Goal: Task Accomplishment & Management: Use online tool/utility

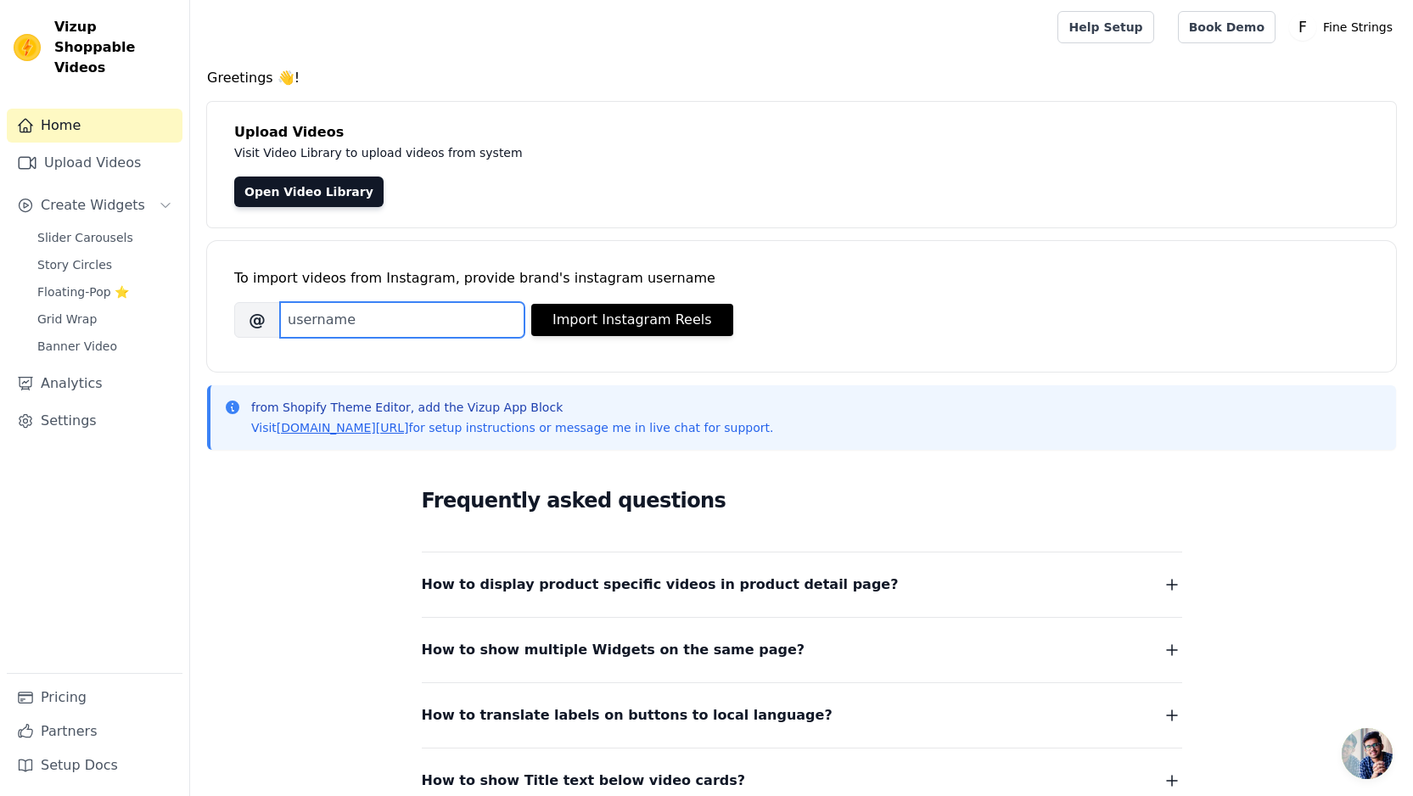
click at [355, 328] on input "Brand's Instagram Username" at bounding box center [402, 320] width 244 height 36
paste input "finestrings"
type input "finestrings"
click at [569, 318] on button "Import Instagram Reels" at bounding box center [632, 320] width 202 height 32
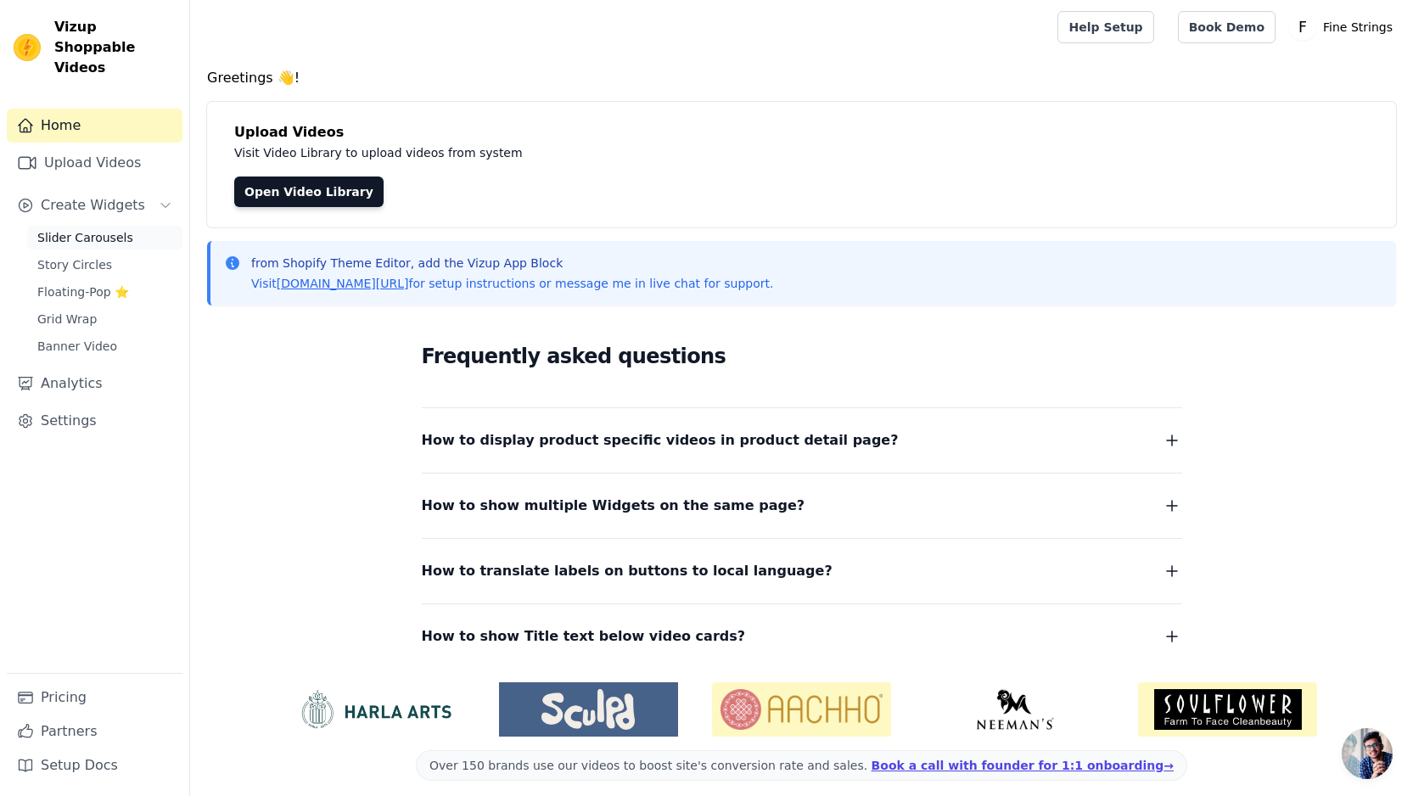
click at [122, 229] on span "Slider Carousels" at bounding box center [85, 237] width 96 height 17
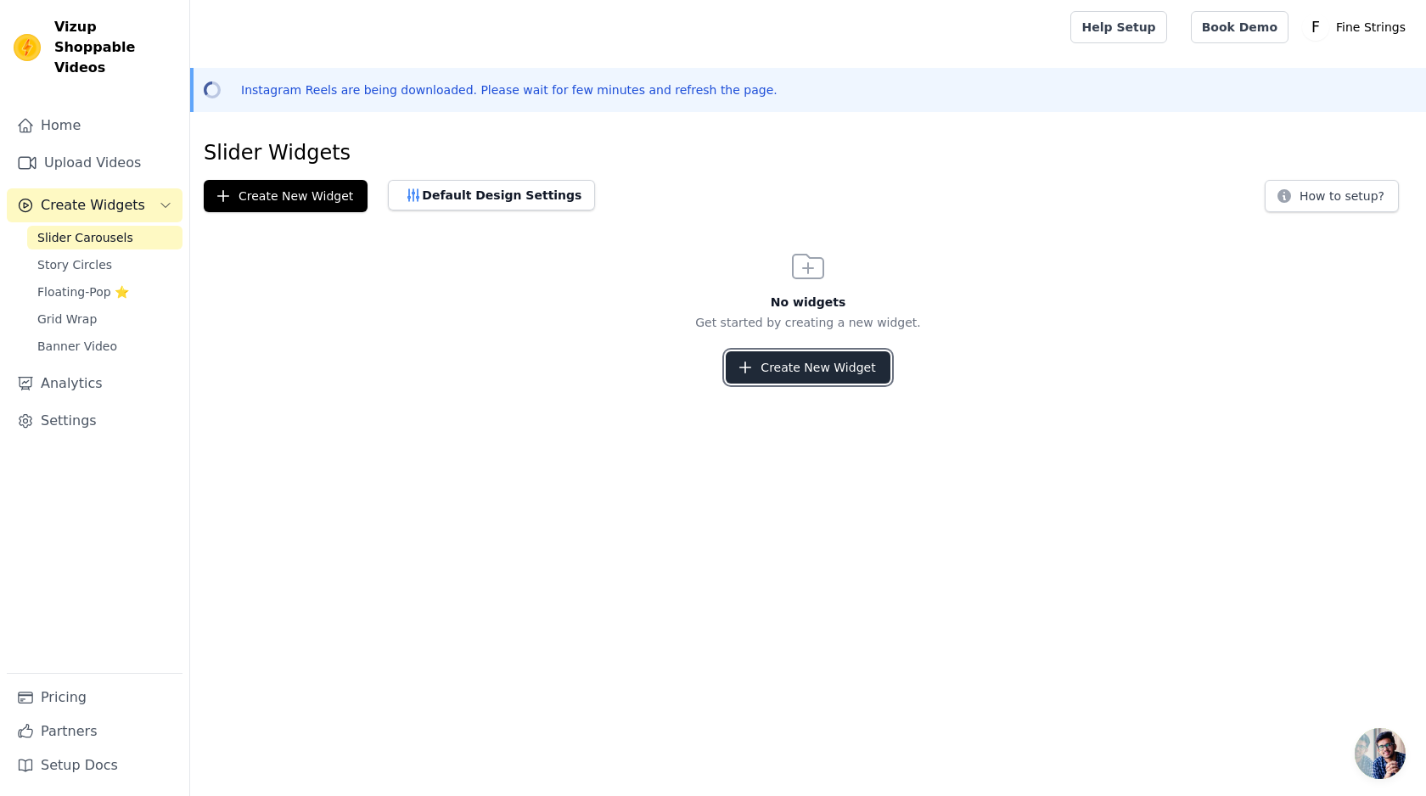
click at [784, 369] on button "Create New Widget" at bounding box center [808, 367] width 164 height 32
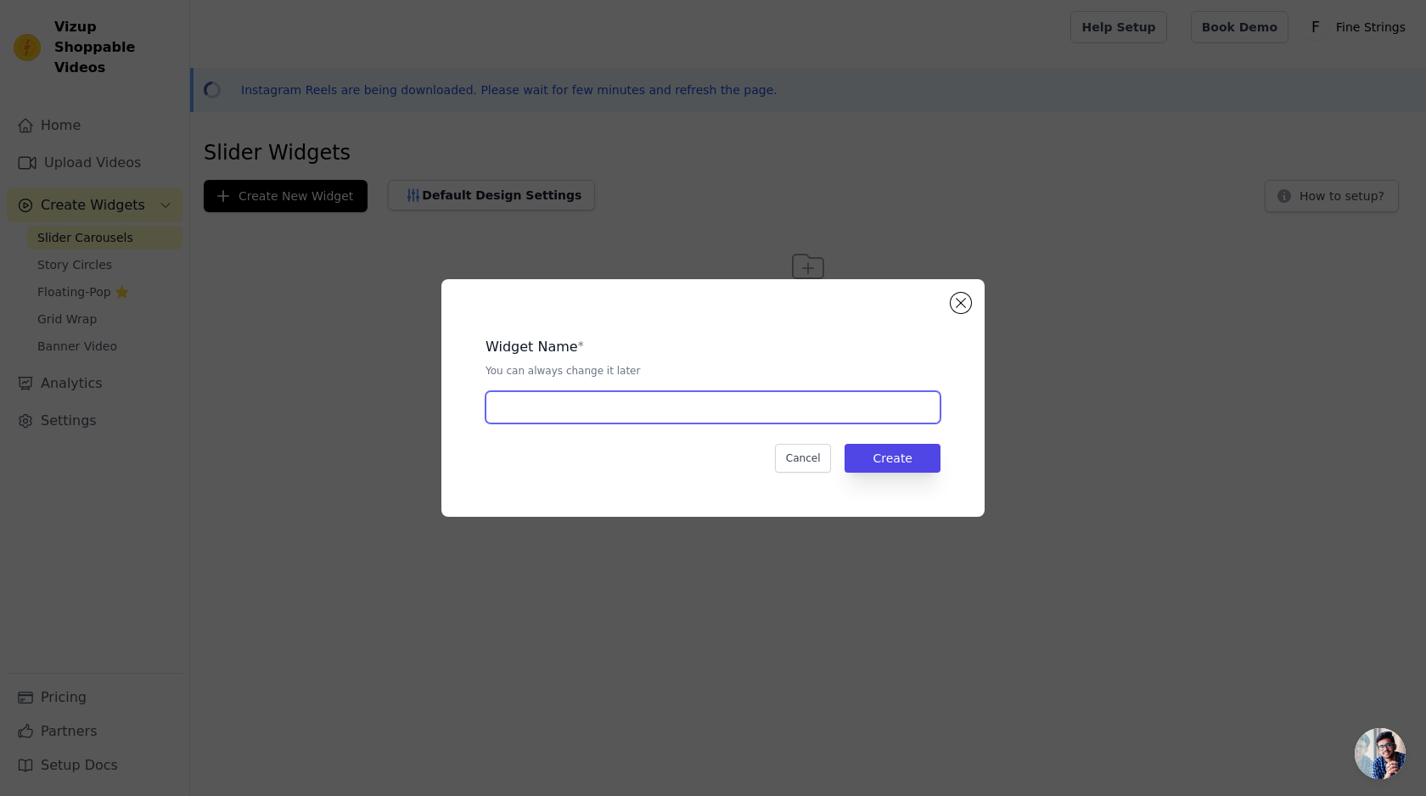
click at [620, 409] on input "text" at bounding box center [713, 407] width 455 height 32
type input "Video Slider"
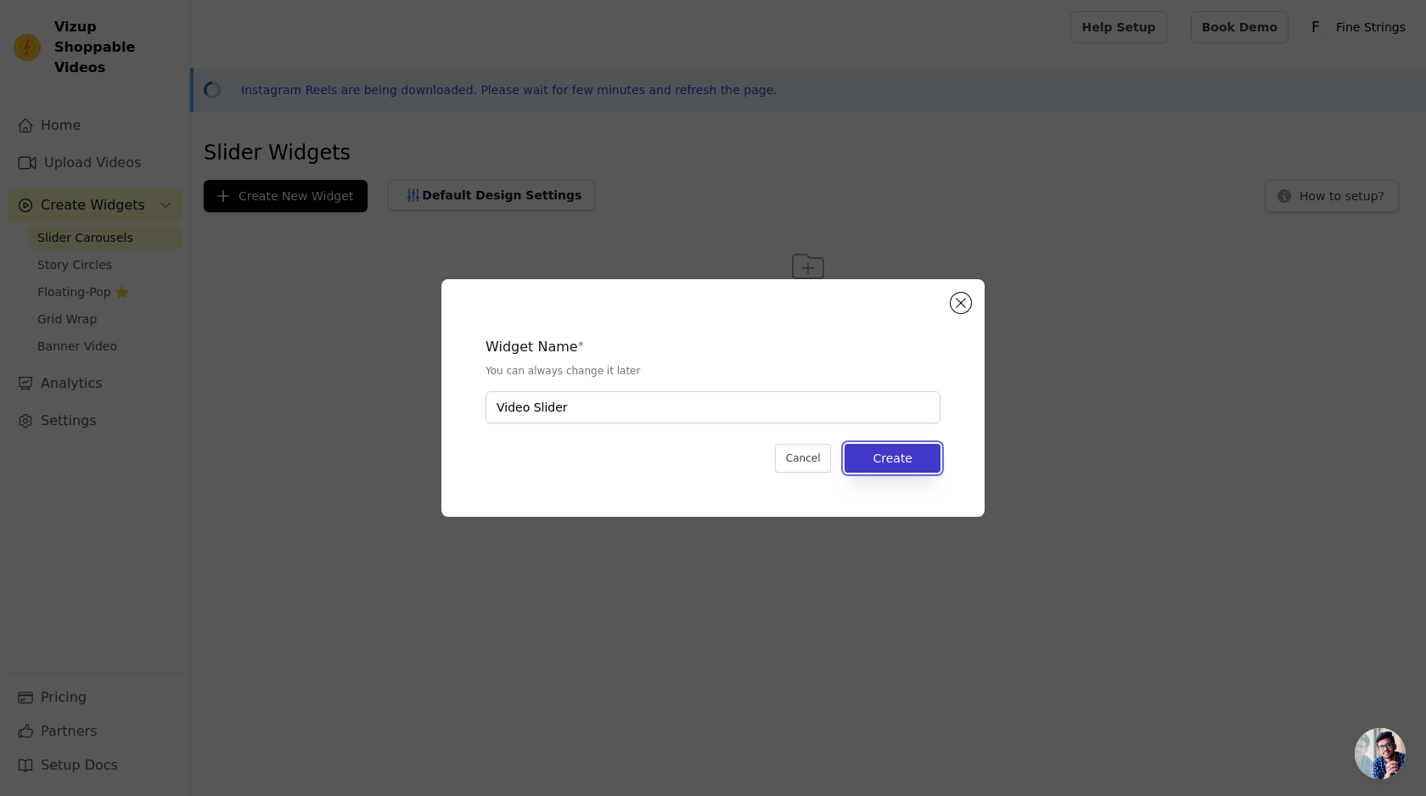
click at [859, 449] on button "Create" at bounding box center [893, 458] width 96 height 29
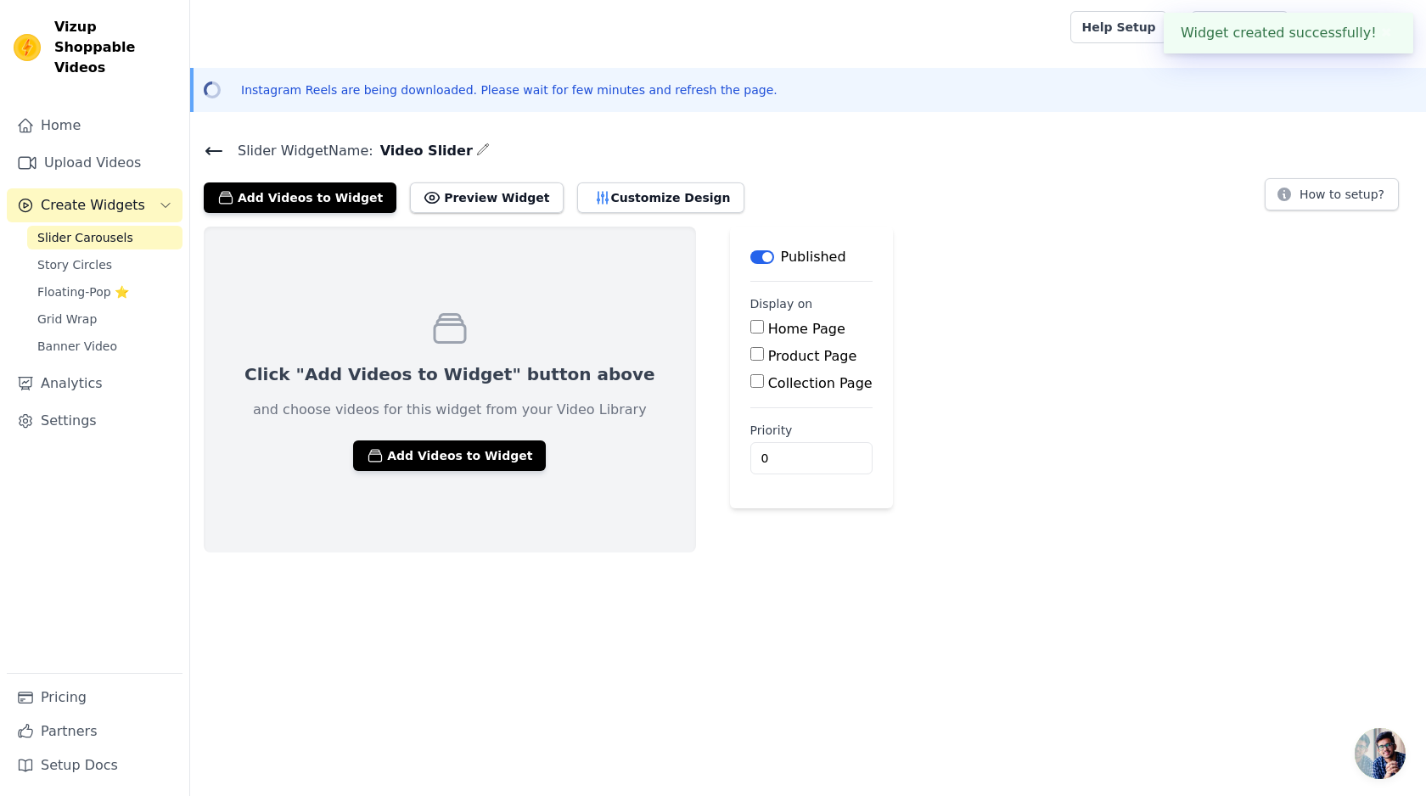
click at [768, 328] on label "Home Page" at bounding box center [806, 329] width 77 height 16
click at [750, 328] on input "Home Page" at bounding box center [757, 327] width 14 height 14
checkbox input "true"
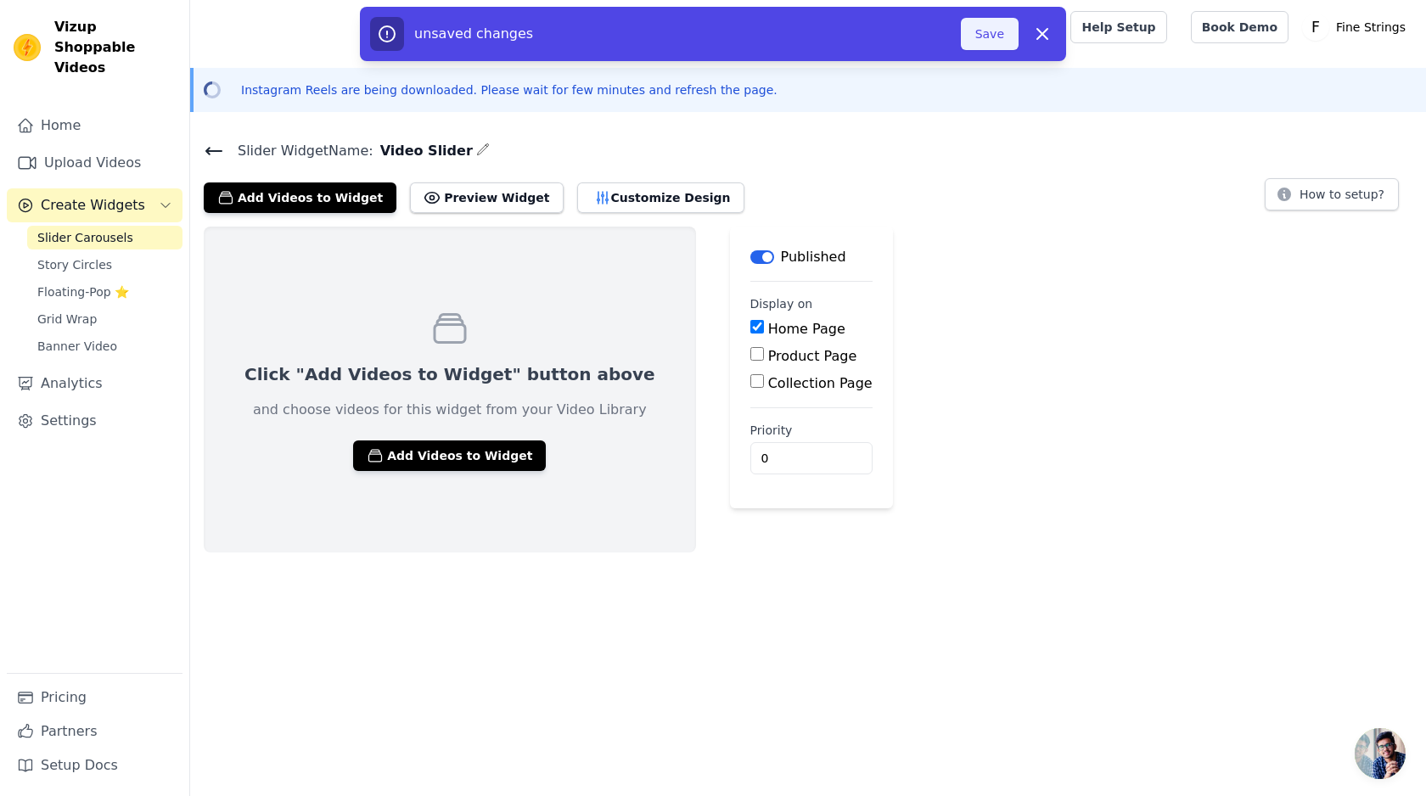
click at [977, 36] on button "Save" at bounding box center [990, 34] width 58 height 32
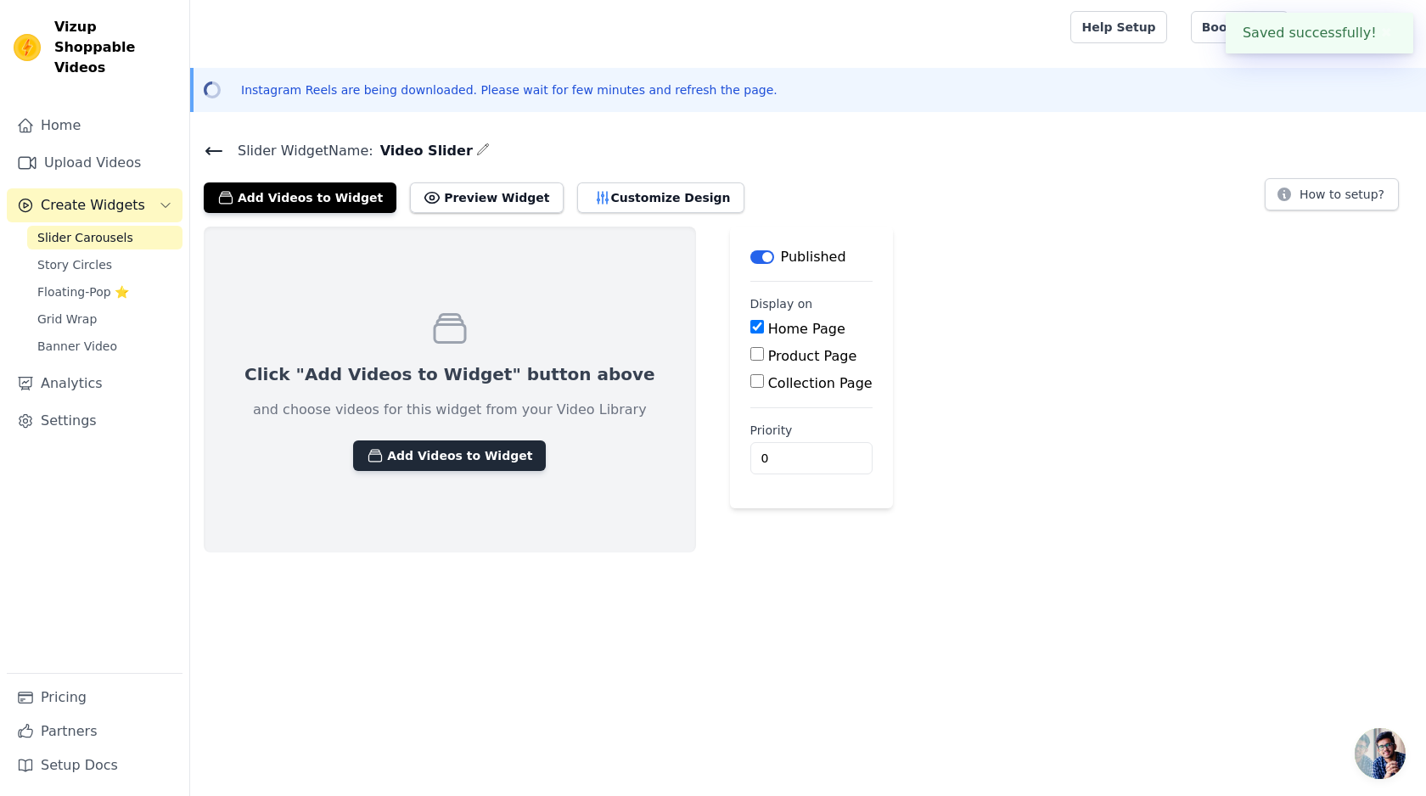
click at [357, 469] on button "Add Videos to Widget" at bounding box center [449, 456] width 193 height 31
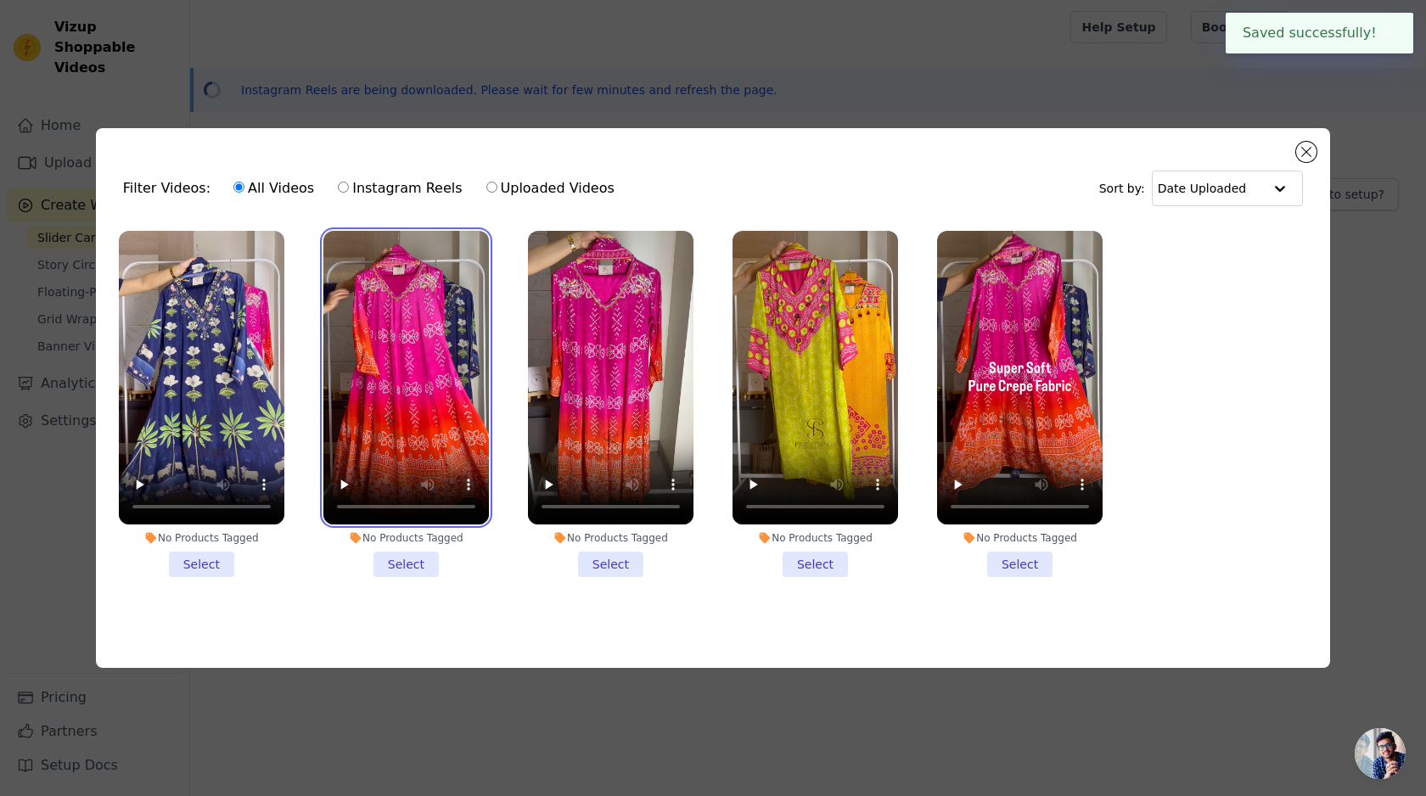
click at [376, 455] on video at bounding box center [406, 378] width 166 height 295
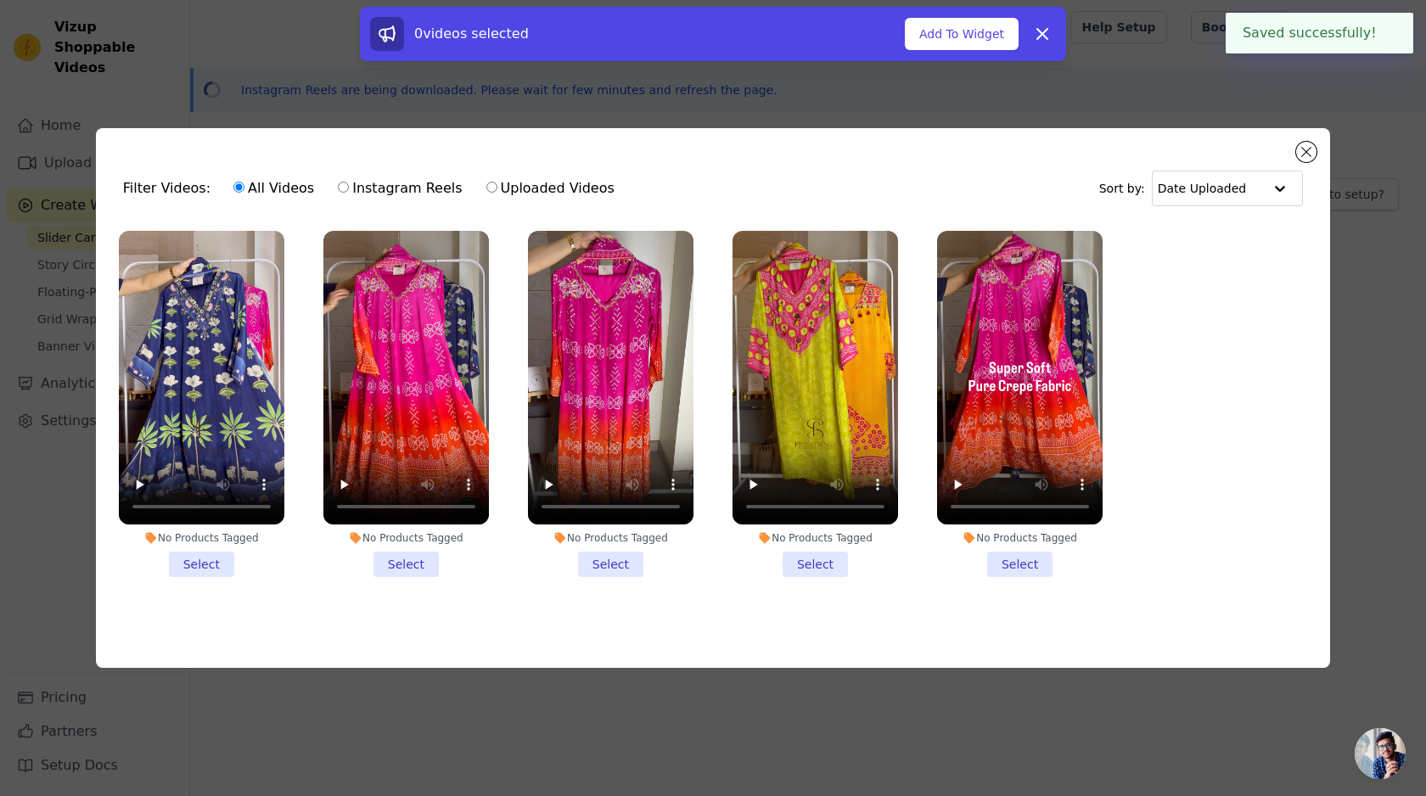
click at [215, 566] on li "No Products Tagged Select" at bounding box center [202, 404] width 166 height 347
click at [0, 0] on input "No Products Tagged Select" at bounding box center [0, 0] width 0 height 0
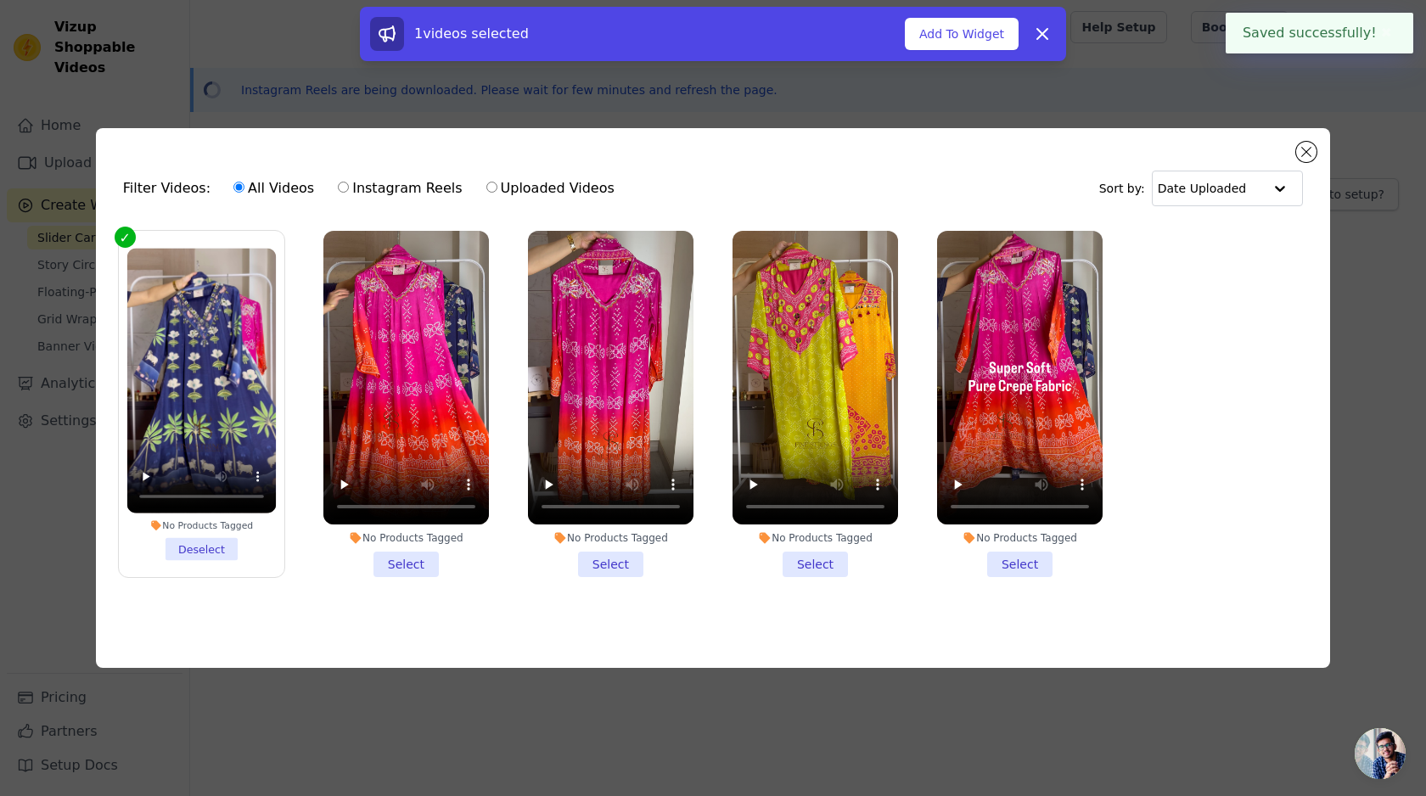
click at [407, 562] on li "No Products Tagged Select" at bounding box center [406, 404] width 166 height 347
click at [0, 0] on input "No Products Tagged Select" at bounding box center [0, 0] width 0 height 0
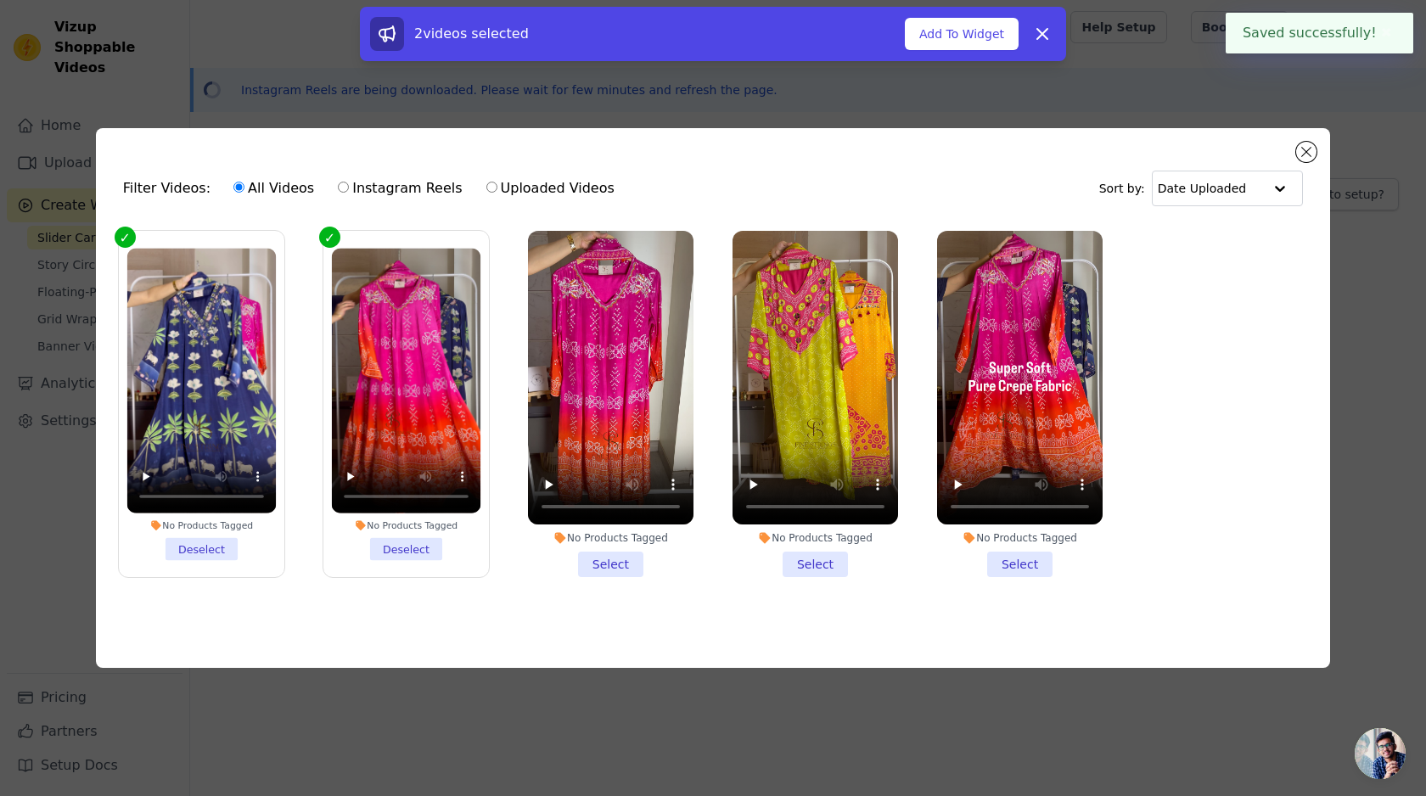
click at [597, 562] on li "No Products Tagged Select" at bounding box center [611, 404] width 166 height 347
click at [0, 0] on input "No Products Tagged Select" at bounding box center [0, 0] width 0 height 0
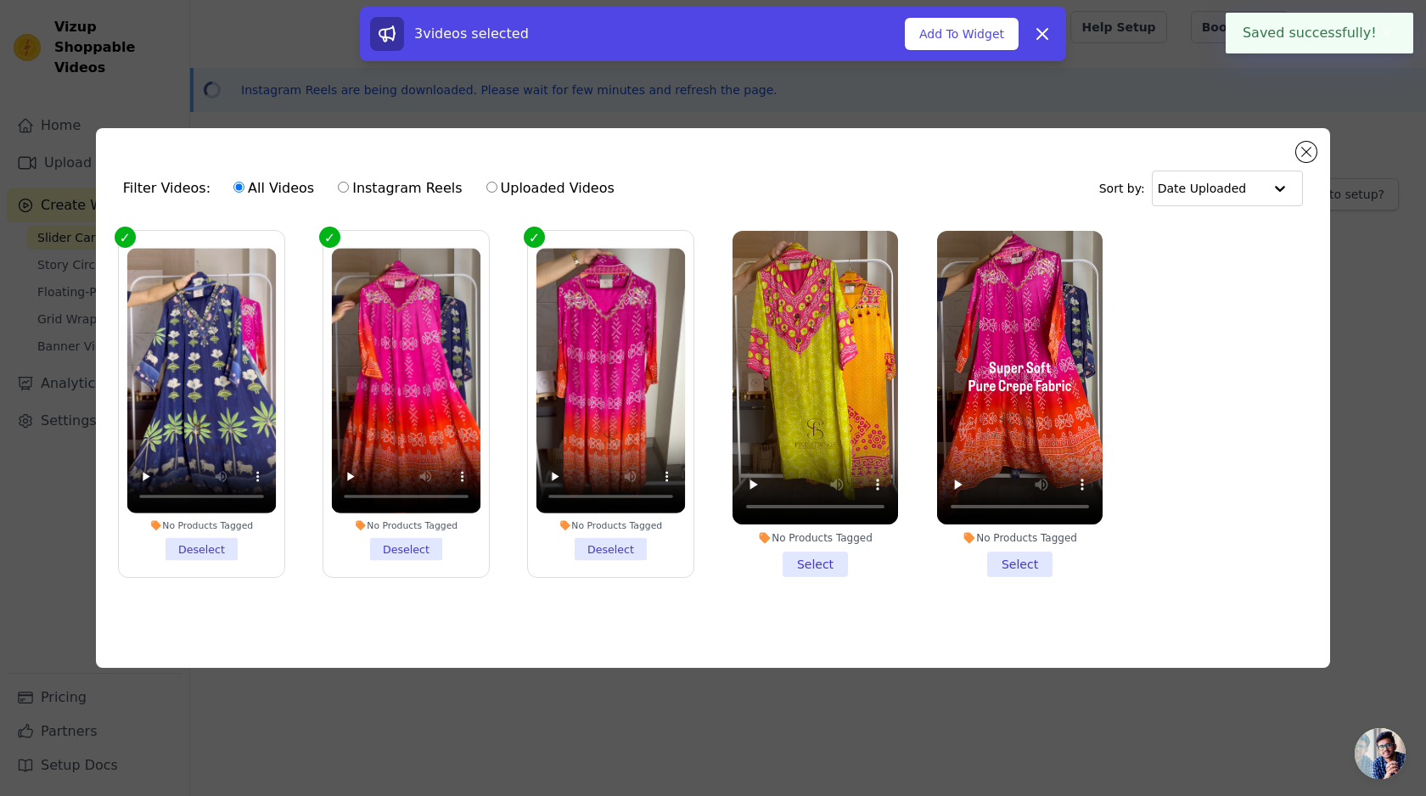
click at [829, 564] on li "No Products Tagged Select" at bounding box center [815, 404] width 166 height 347
click at [0, 0] on input "No Products Tagged Select" at bounding box center [0, 0] width 0 height 0
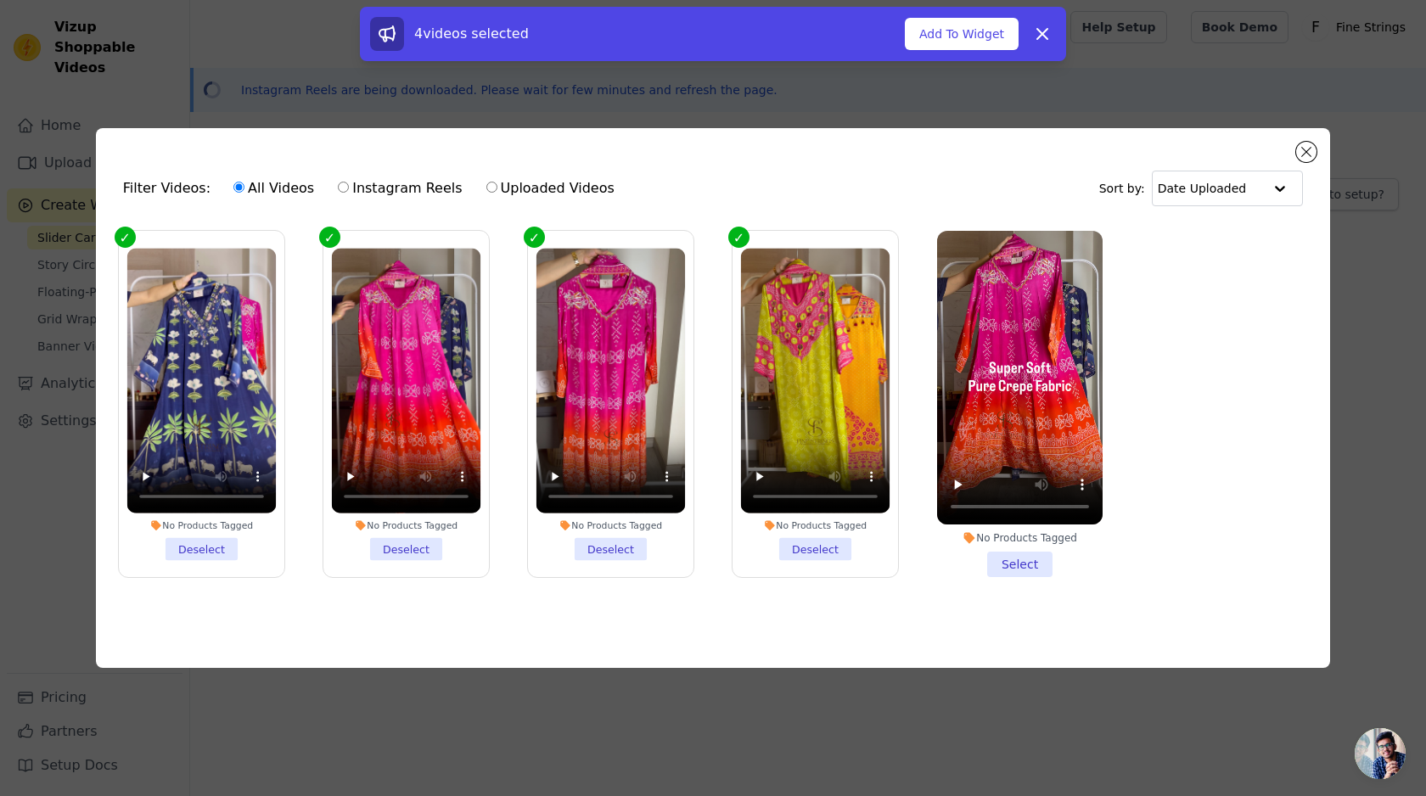
click at [1032, 564] on li "No Products Tagged Select" at bounding box center [1020, 404] width 166 height 347
click at [0, 0] on input "No Products Tagged Select" at bounding box center [0, 0] width 0 height 0
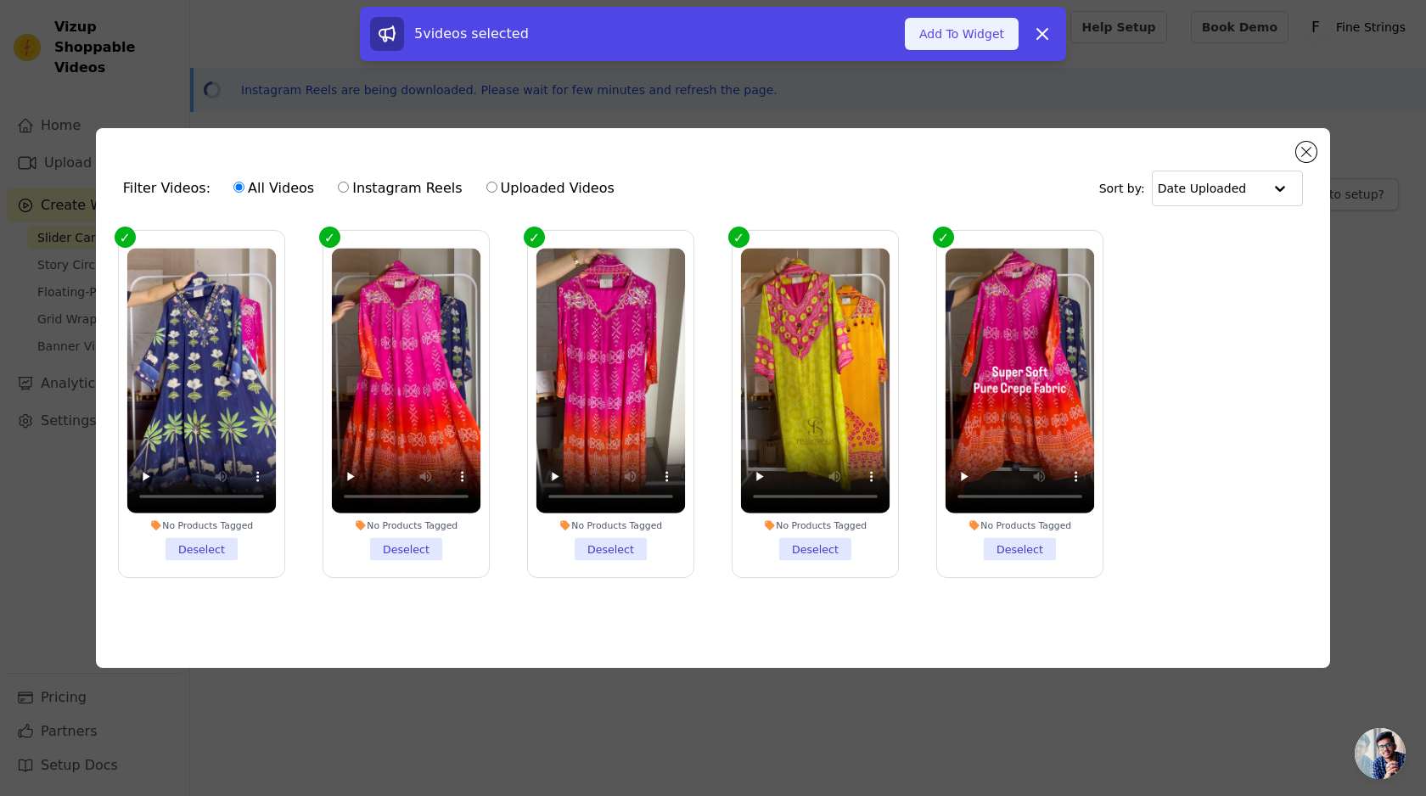
click at [940, 43] on button "Add To Widget" at bounding box center [962, 34] width 114 height 32
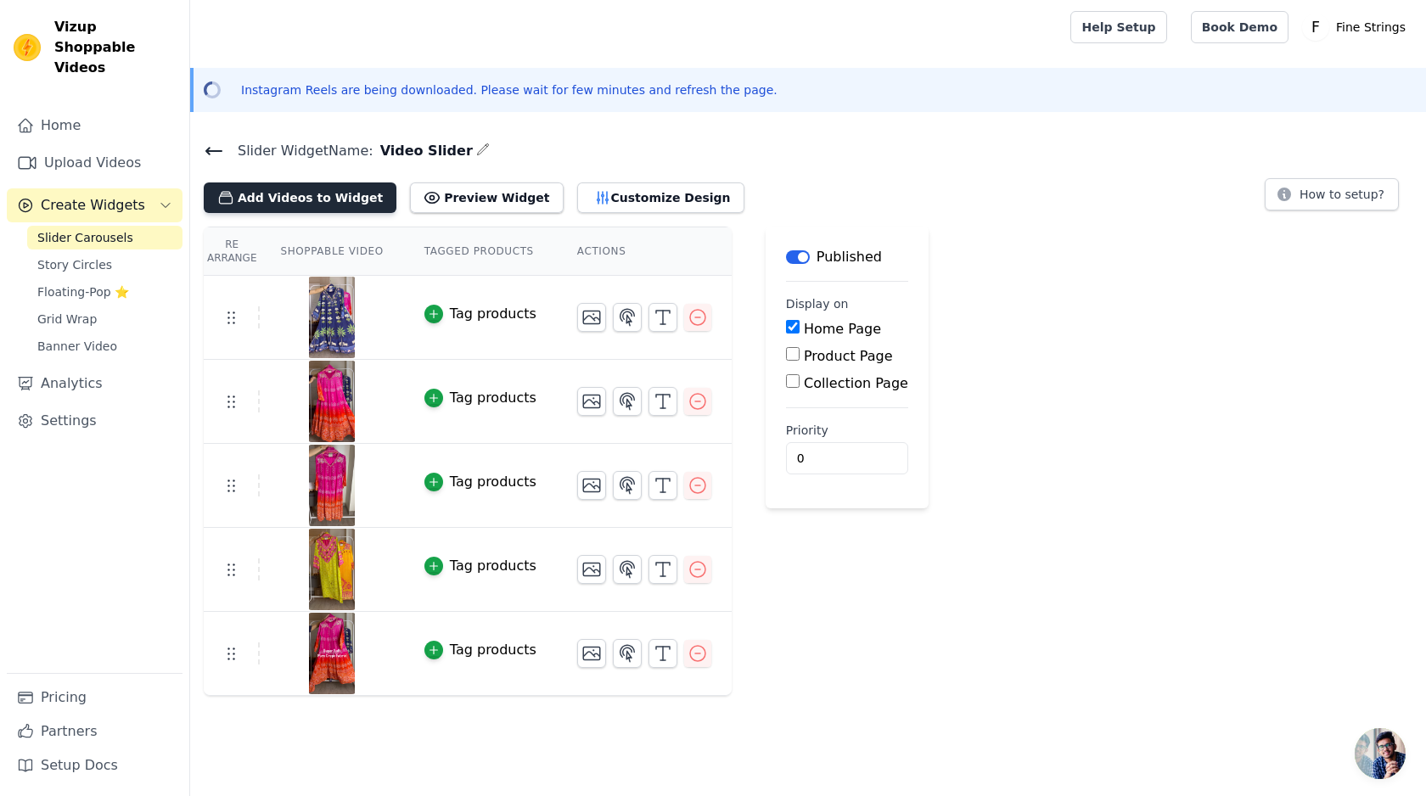
click at [305, 197] on button "Add Videos to Widget" at bounding box center [300, 197] width 193 height 31
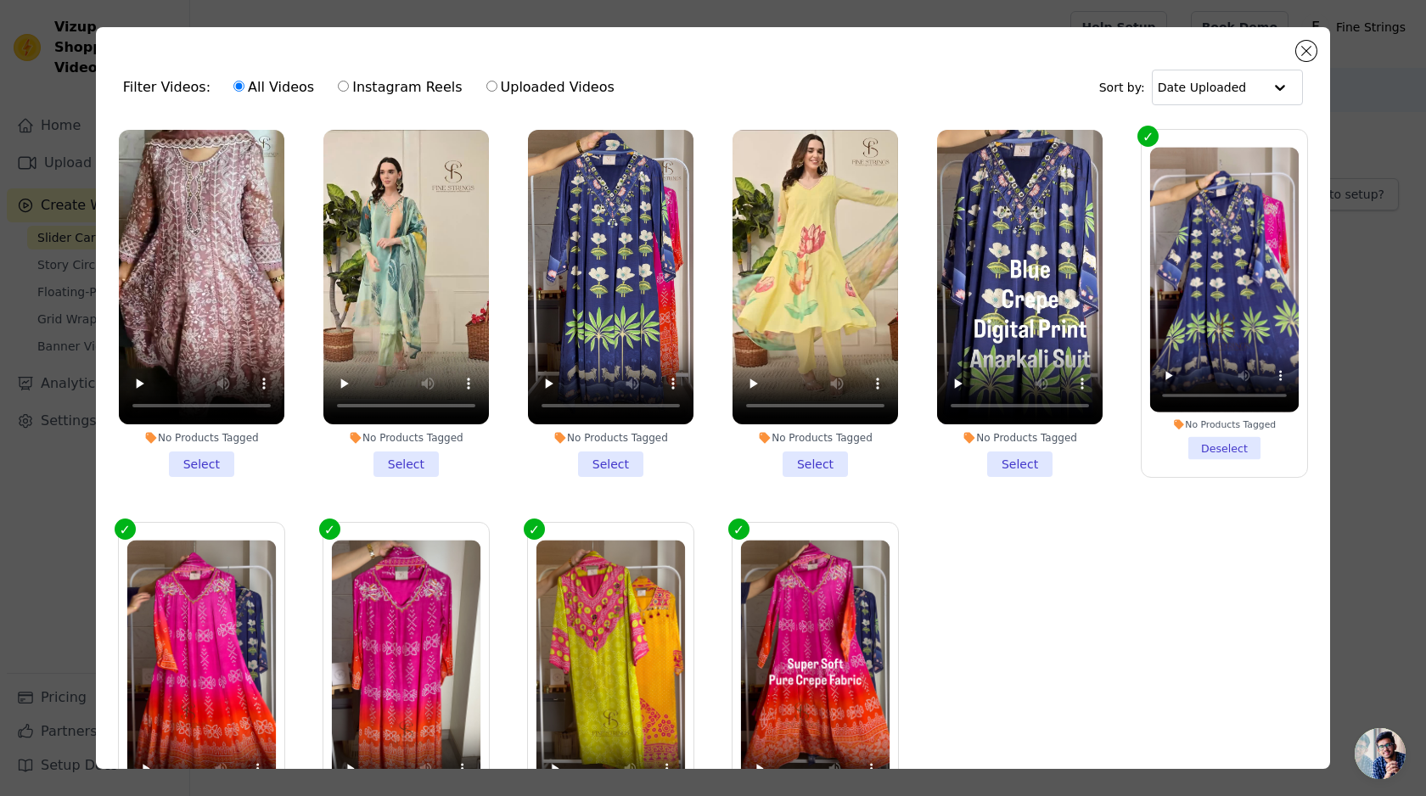
click at [214, 457] on li "No Products Tagged Select" at bounding box center [202, 303] width 166 height 347
click at [0, 0] on input "No Products Tagged Select" at bounding box center [0, 0] width 0 height 0
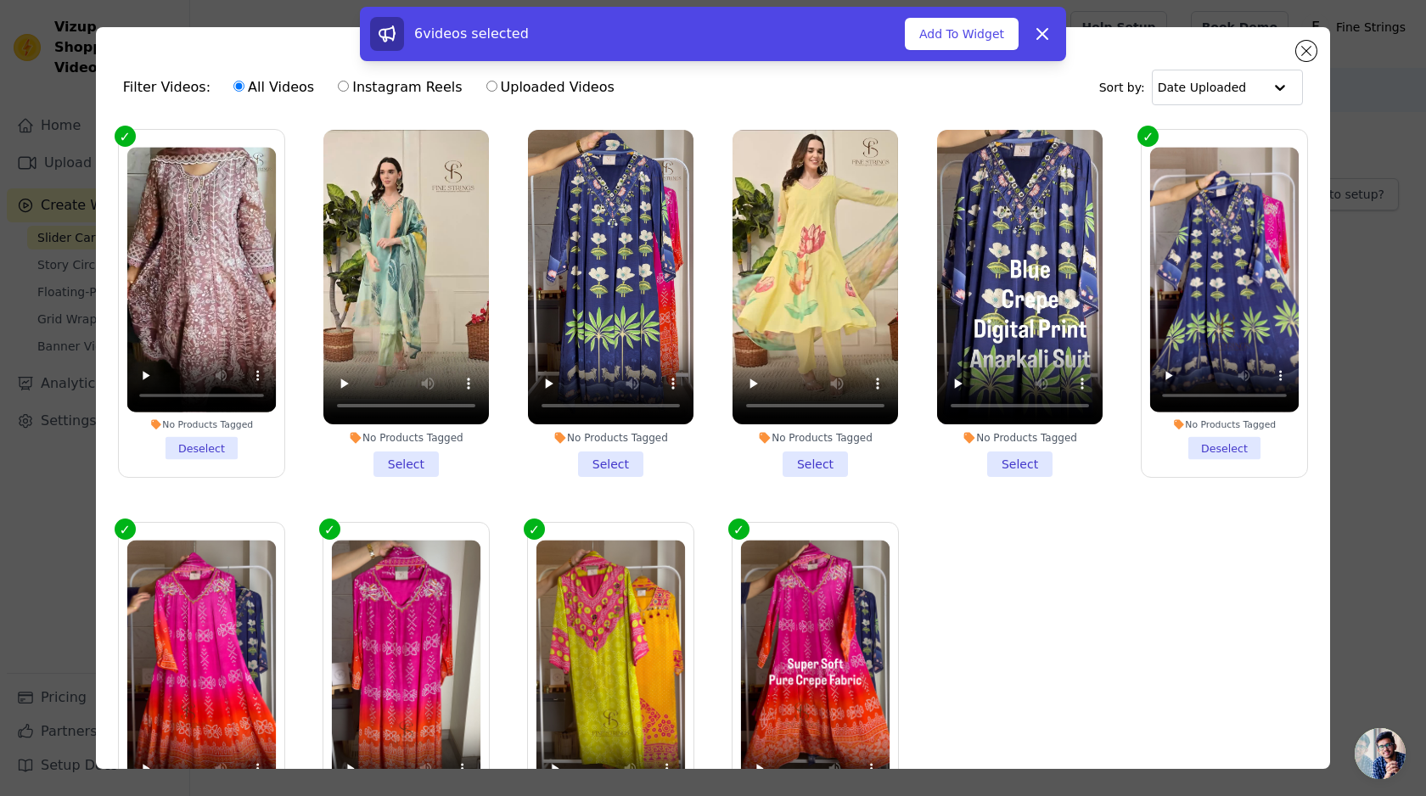
click at [402, 450] on li "No Products Tagged Select" at bounding box center [406, 303] width 166 height 347
click at [0, 0] on input "No Products Tagged Select" at bounding box center [0, 0] width 0 height 0
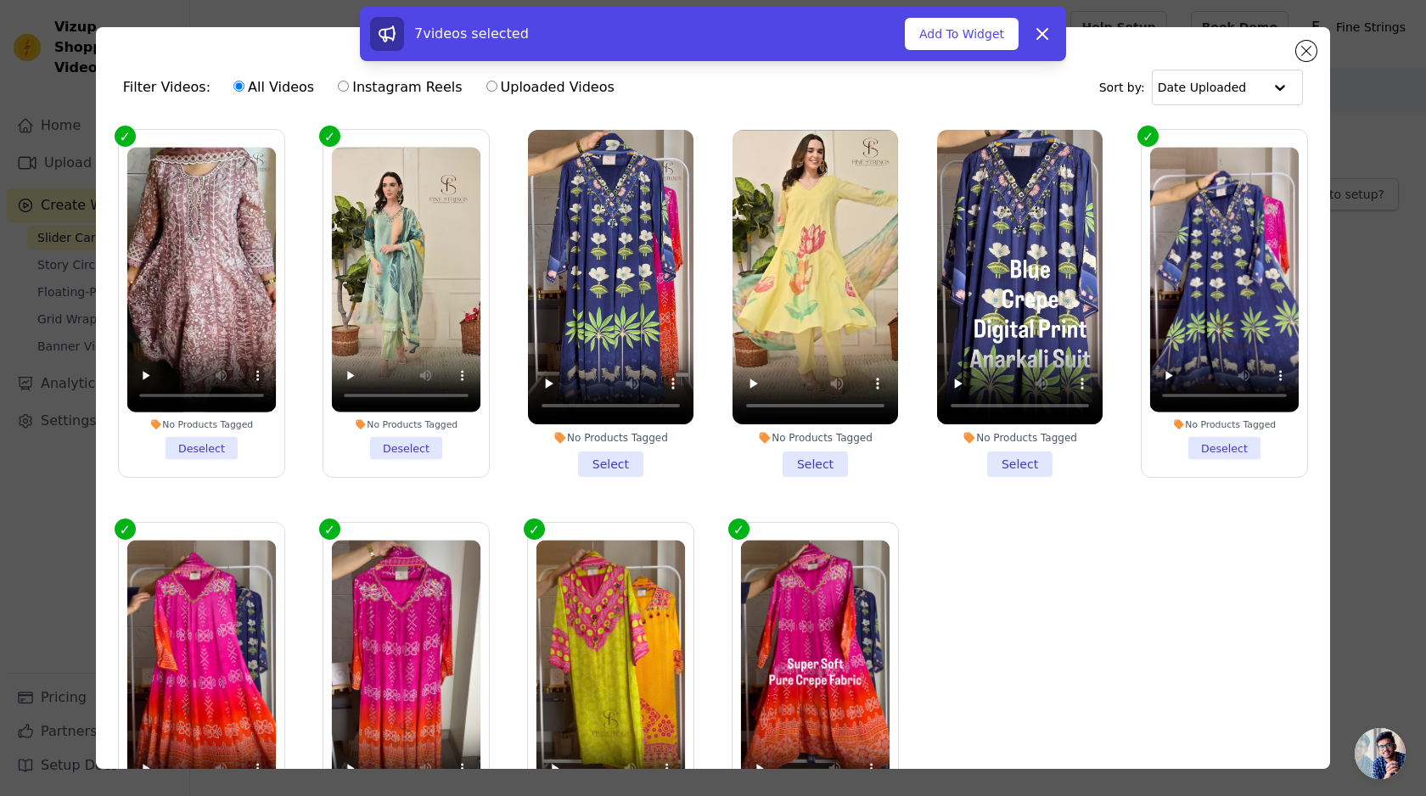
click at [600, 457] on li "No Products Tagged Select" at bounding box center [611, 303] width 166 height 347
click at [0, 0] on input "No Products Tagged Select" at bounding box center [0, 0] width 0 height 0
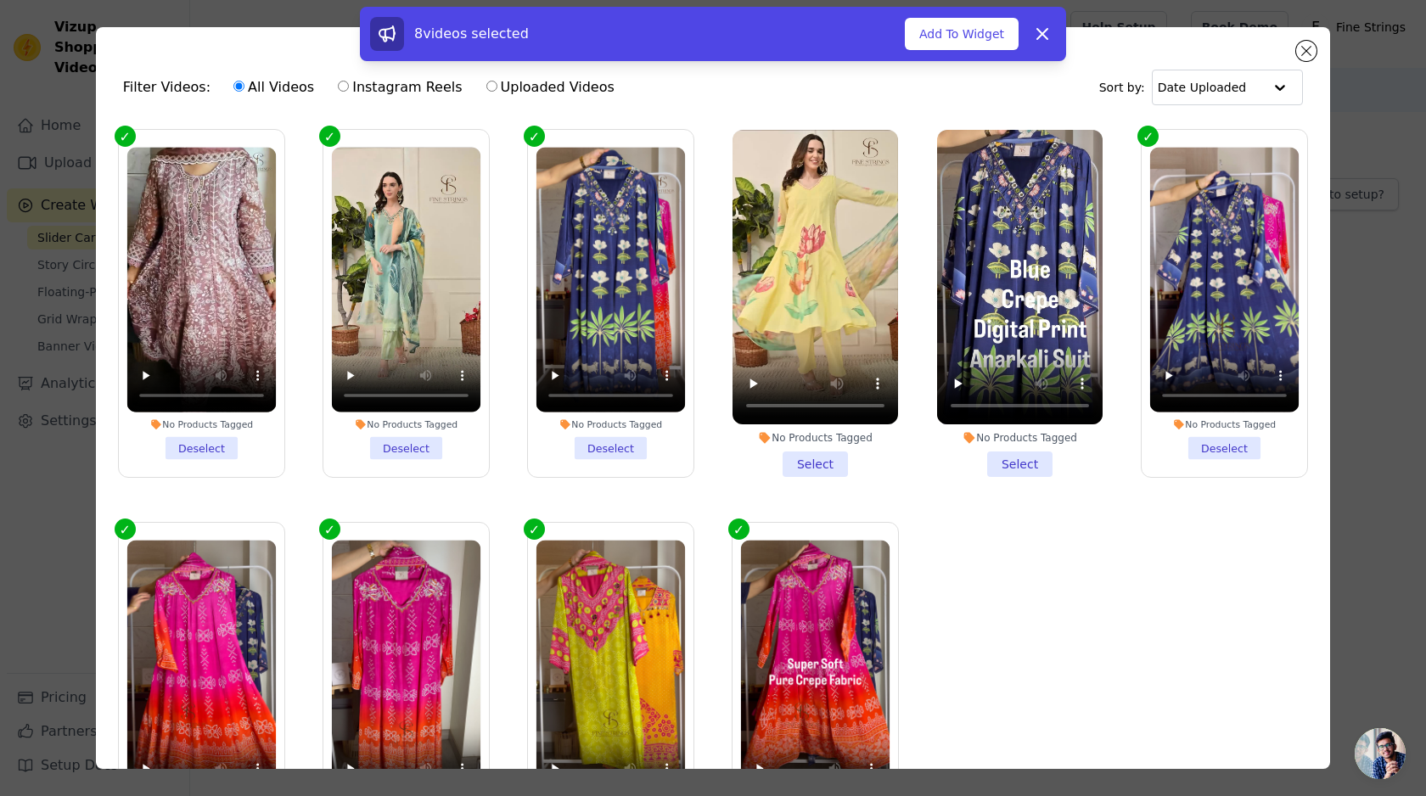
click at [799, 451] on li "No Products Tagged Select" at bounding box center [815, 303] width 166 height 347
click at [0, 0] on input "No Products Tagged Select" at bounding box center [0, 0] width 0 height 0
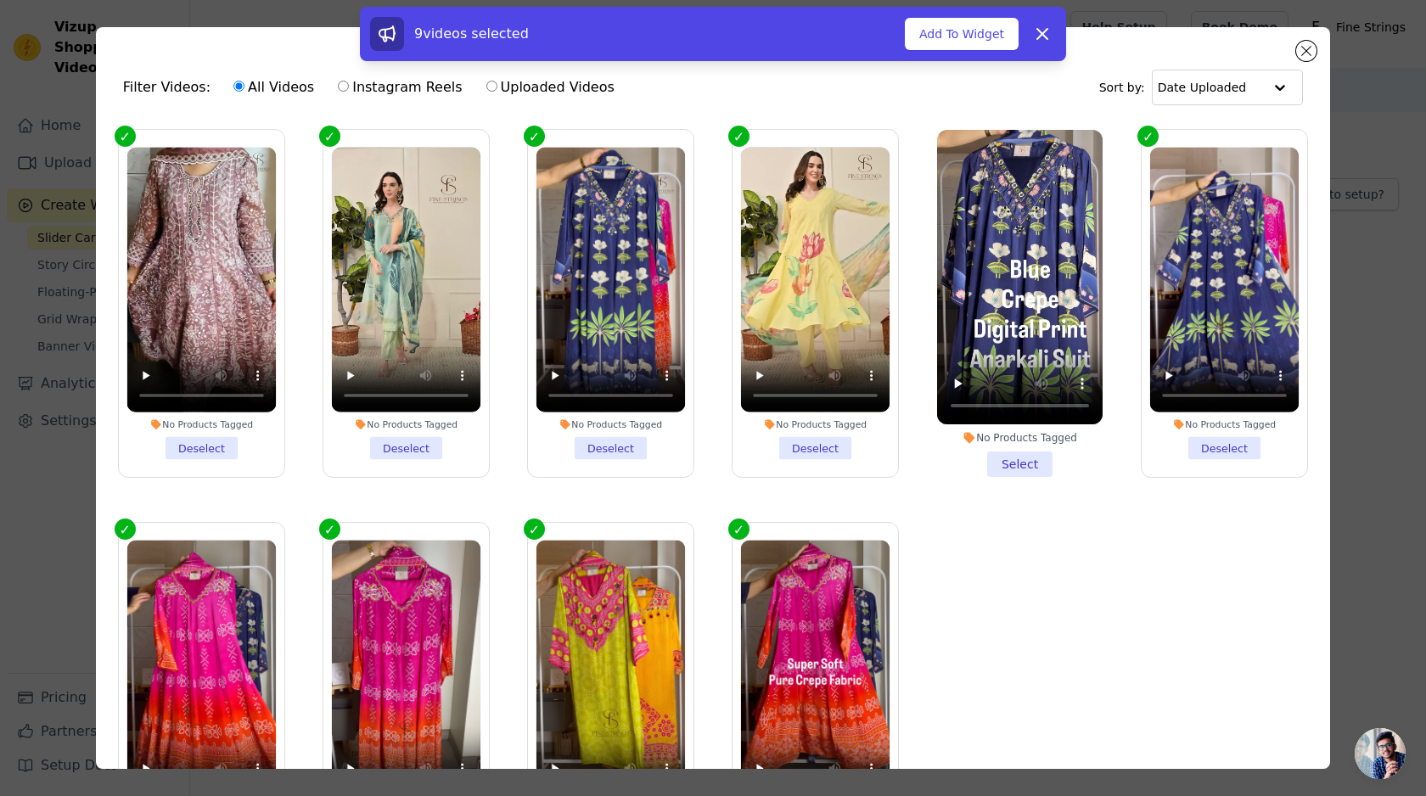
click at [990, 462] on li "No Products Tagged Select" at bounding box center [1020, 303] width 166 height 347
click at [0, 0] on input "No Products Tagged Select" at bounding box center [0, 0] width 0 height 0
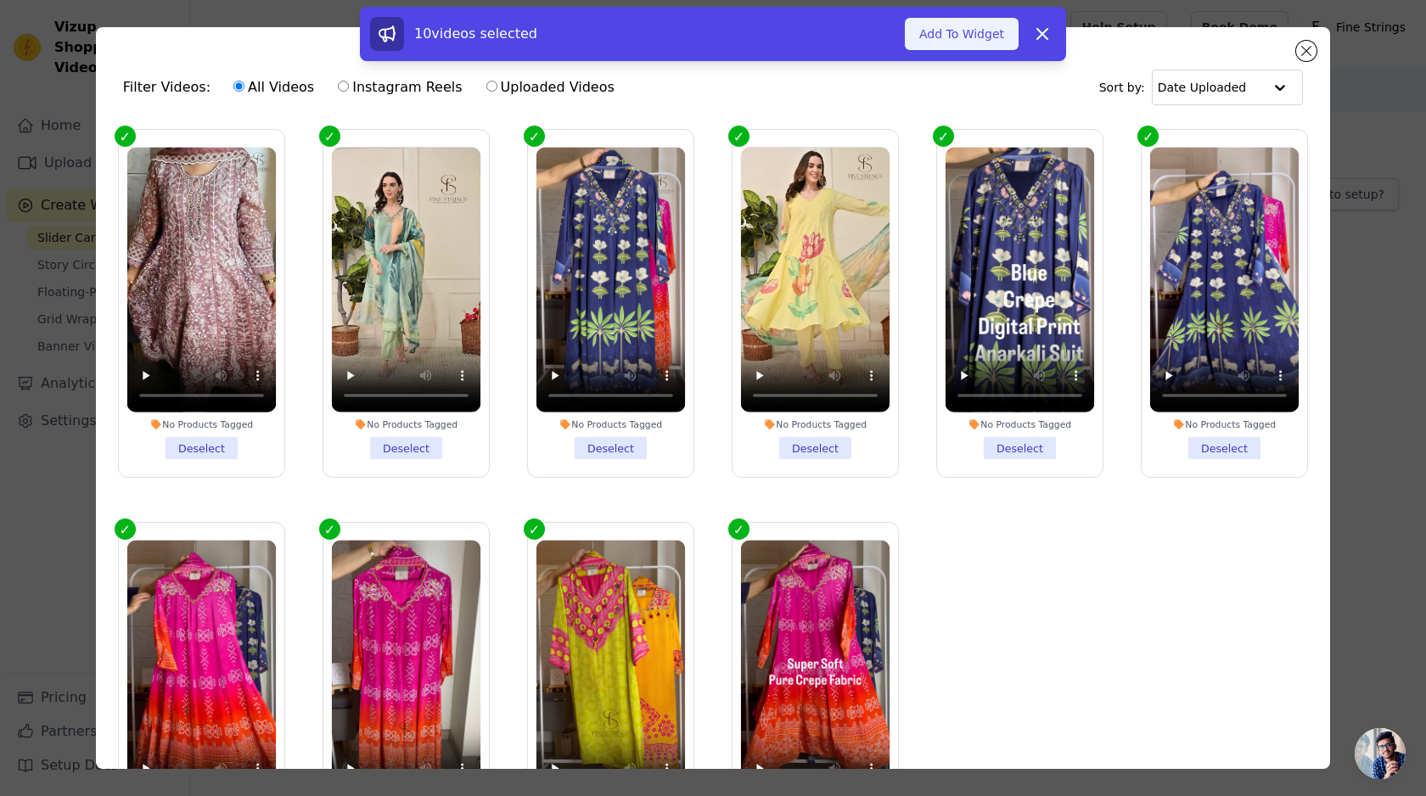
click at [970, 32] on button "Add To Widget" at bounding box center [962, 34] width 114 height 32
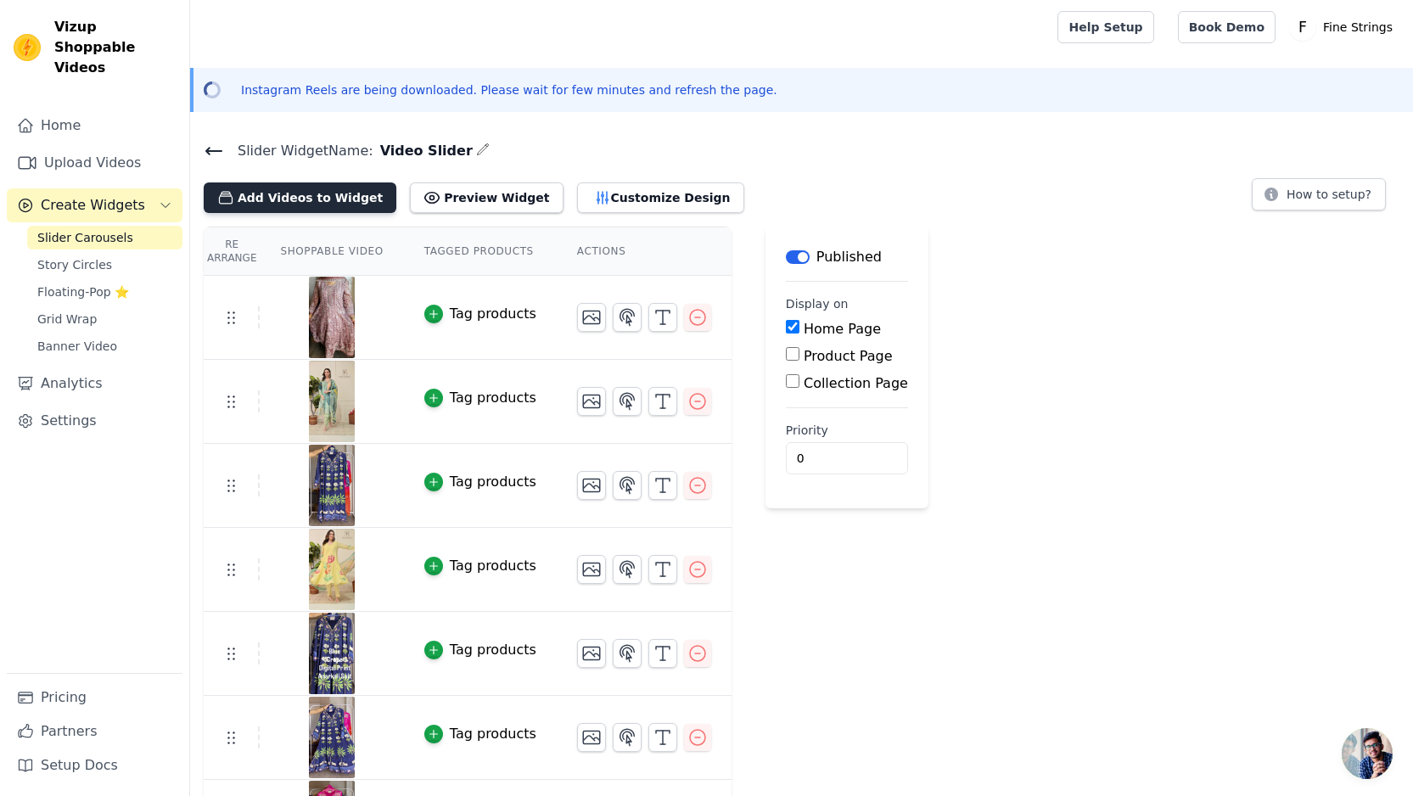
click at [321, 207] on button "Add Videos to Widget" at bounding box center [300, 197] width 193 height 31
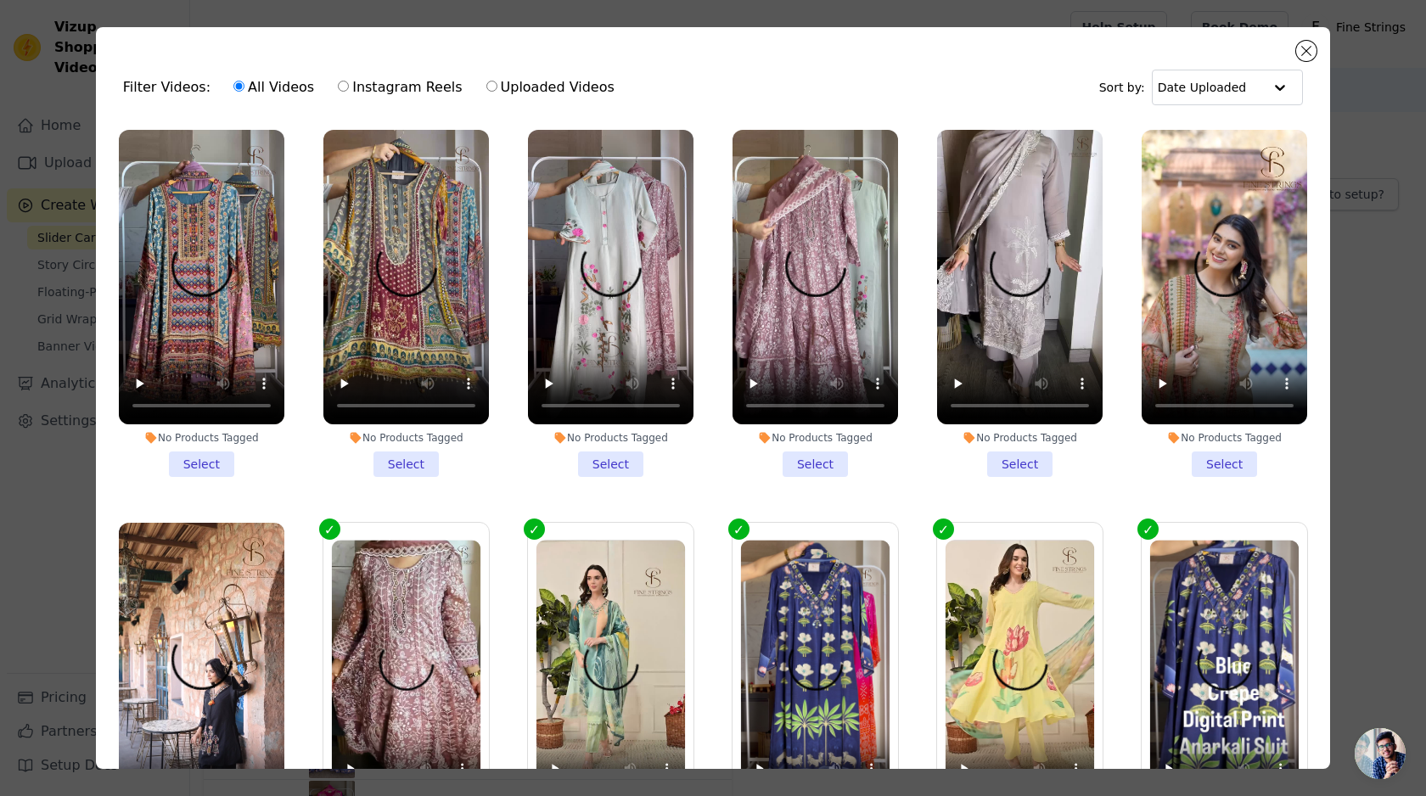
click at [207, 437] on div "No Products Tagged" at bounding box center [202, 438] width 166 height 14
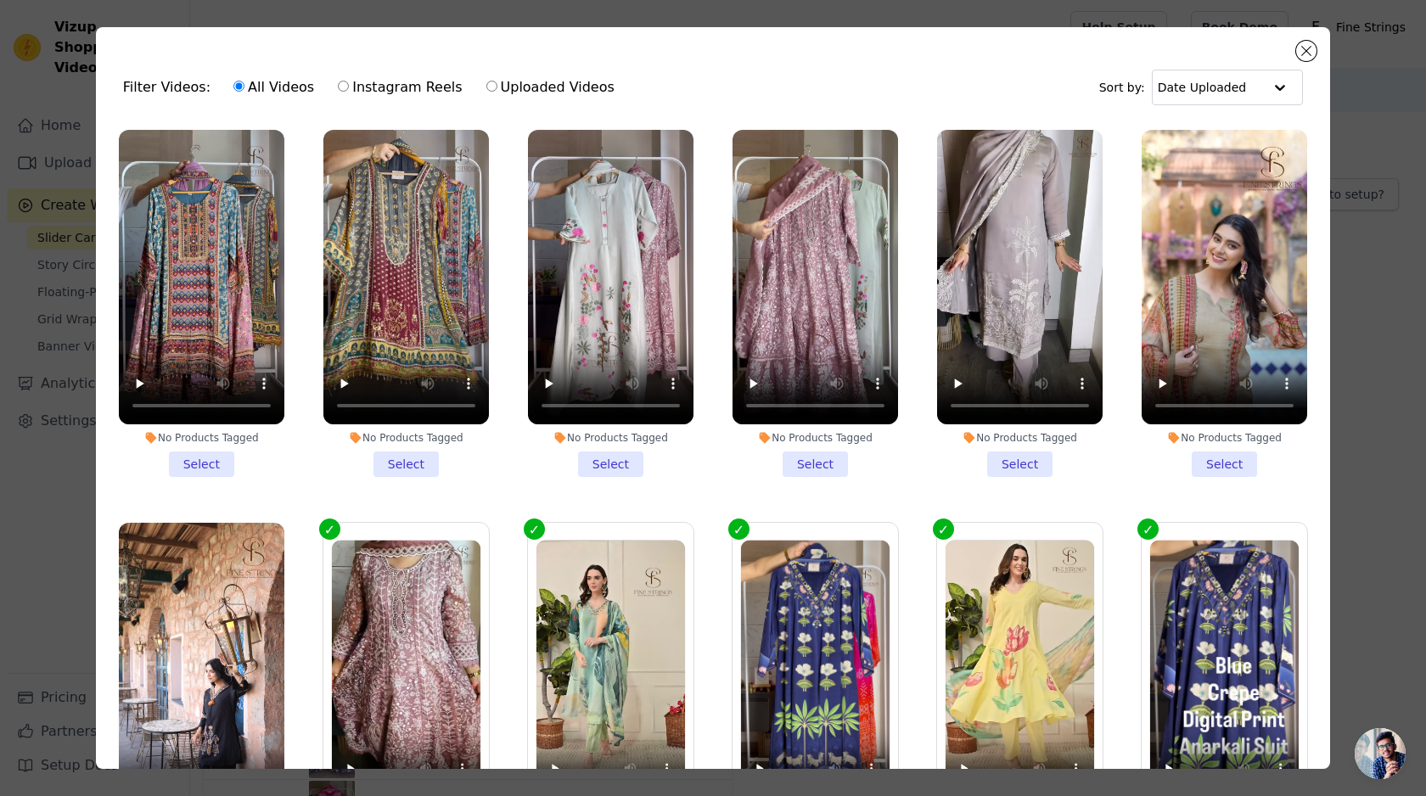
click at [0, 0] on input "No Products Tagged Select" at bounding box center [0, 0] width 0 height 0
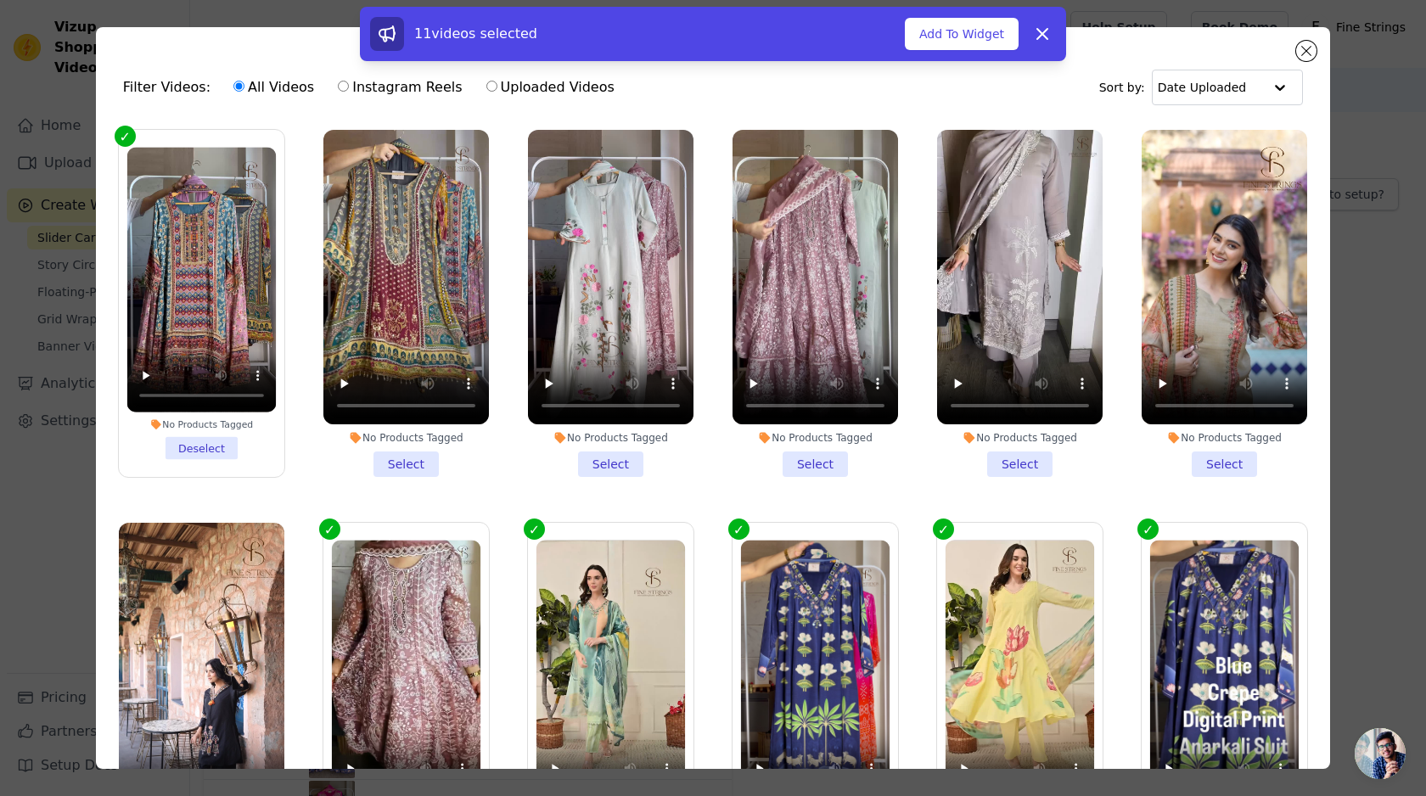
drag, startPoint x: 385, startPoint y: 440, endPoint x: 396, endPoint y: 441, distance: 11.1
click at [386, 440] on li "No Products Tagged Select" at bounding box center [406, 303] width 166 height 347
click at [0, 0] on input "No Products Tagged Select" at bounding box center [0, 0] width 0 height 0
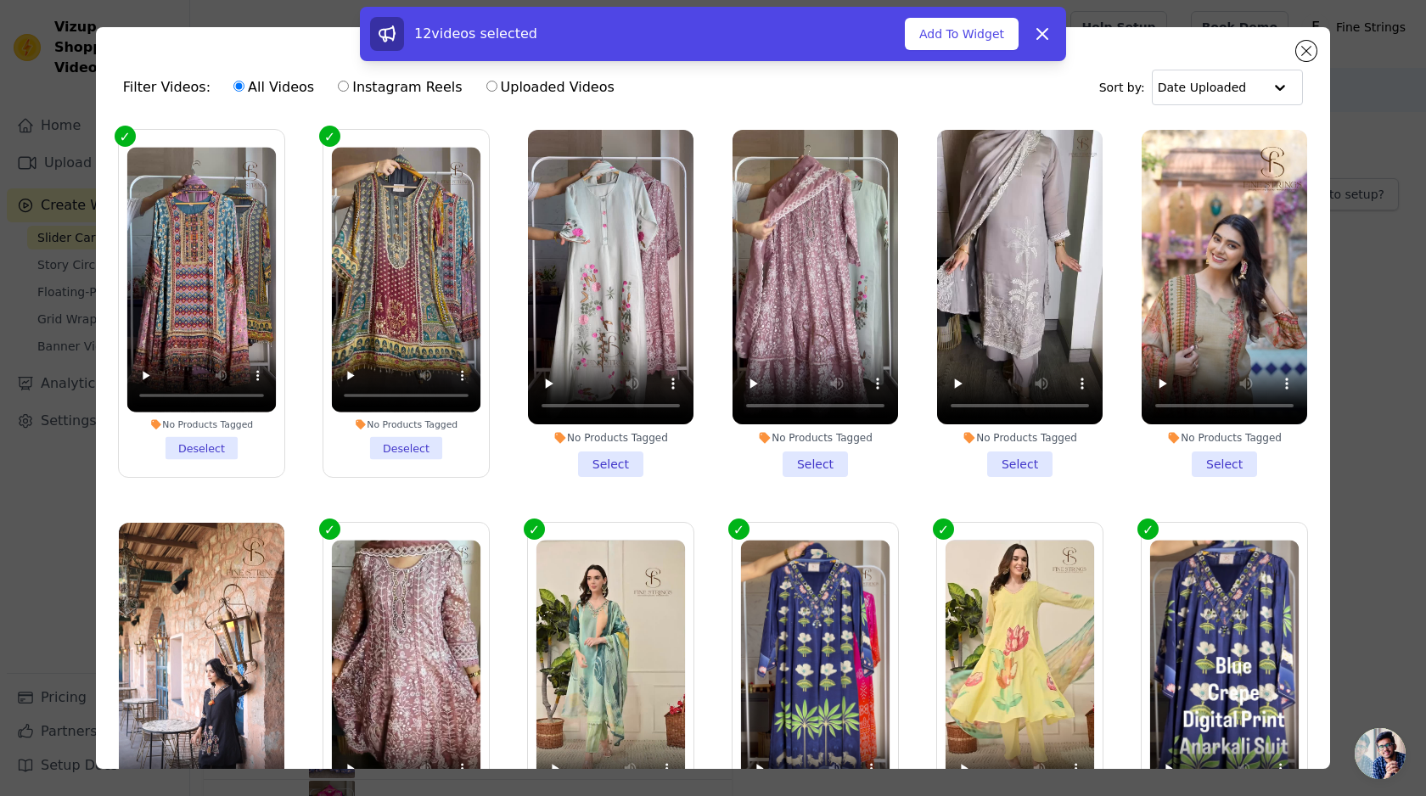
click at [637, 467] on li "No Products Tagged Select" at bounding box center [611, 303] width 166 height 347
click at [0, 0] on input "No Products Tagged Select" at bounding box center [0, 0] width 0 height 0
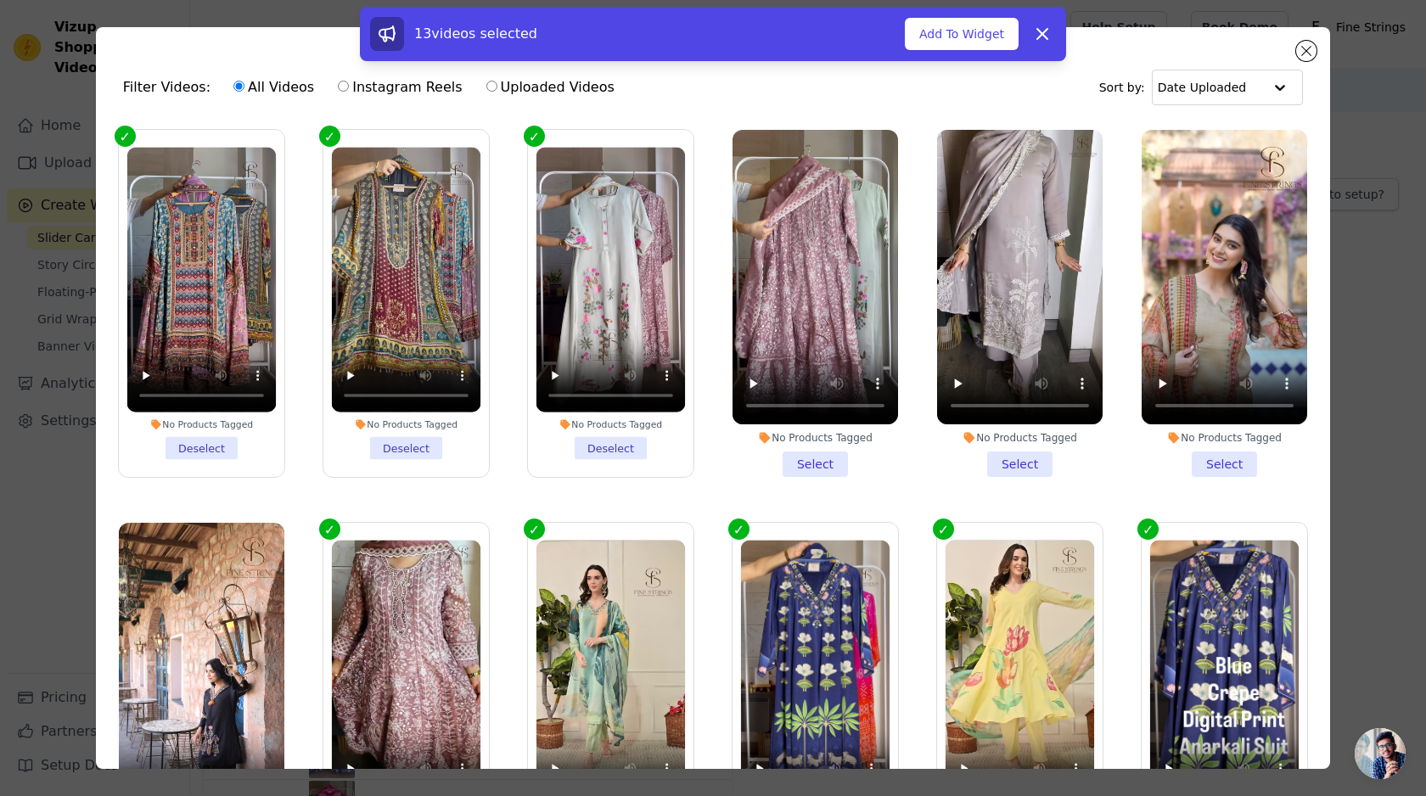
click at [808, 442] on li "No Products Tagged Select" at bounding box center [815, 303] width 166 height 347
click at [0, 0] on input "No Products Tagged Select" at bounding box center [0, 0] width 0 height 0
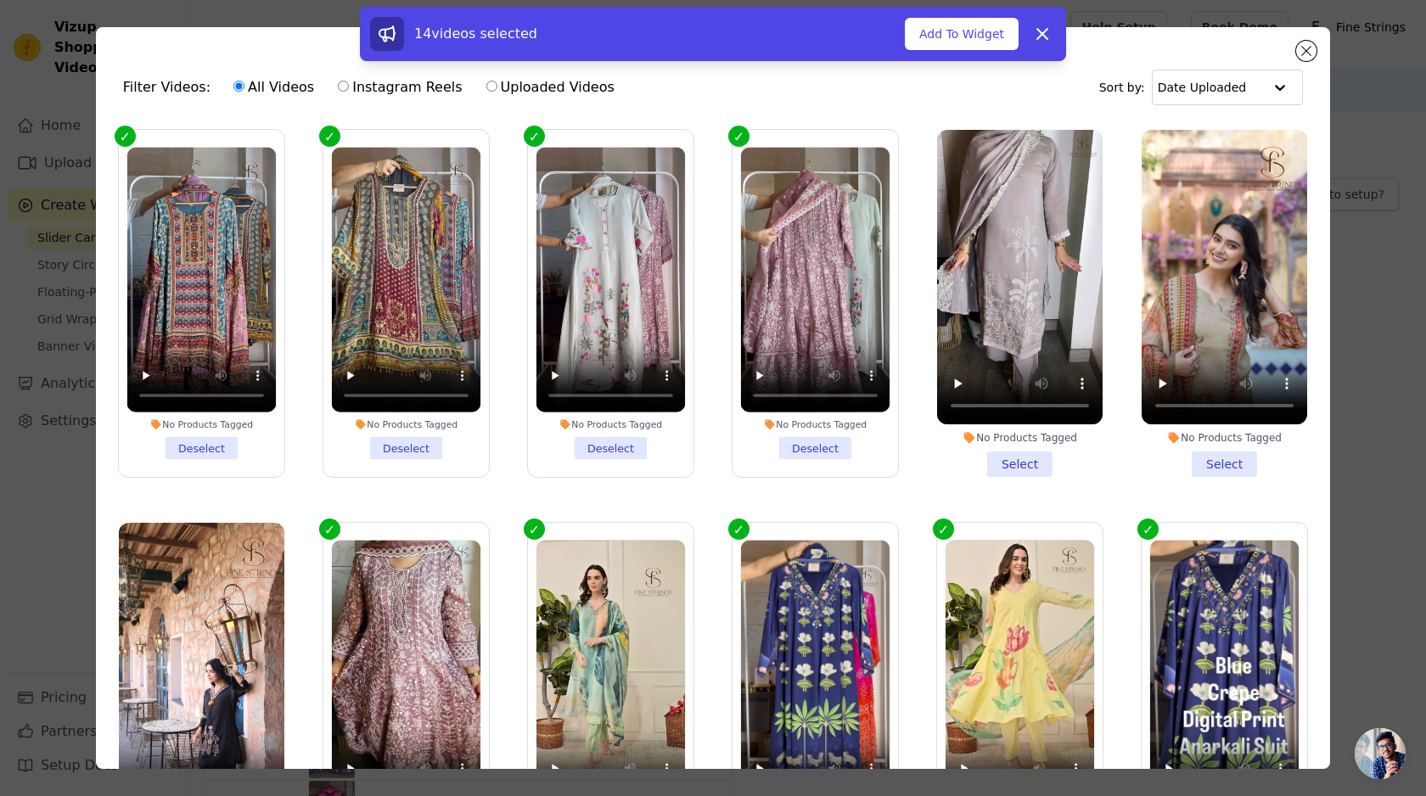
click at [965, 463] on li "No Products Tagged Select" at bounding box center [1020, 303] width 166 height 347
click at [0, 0] on input "No Products Tagged Select" at bounding box center [0, 0] width 0 height 0
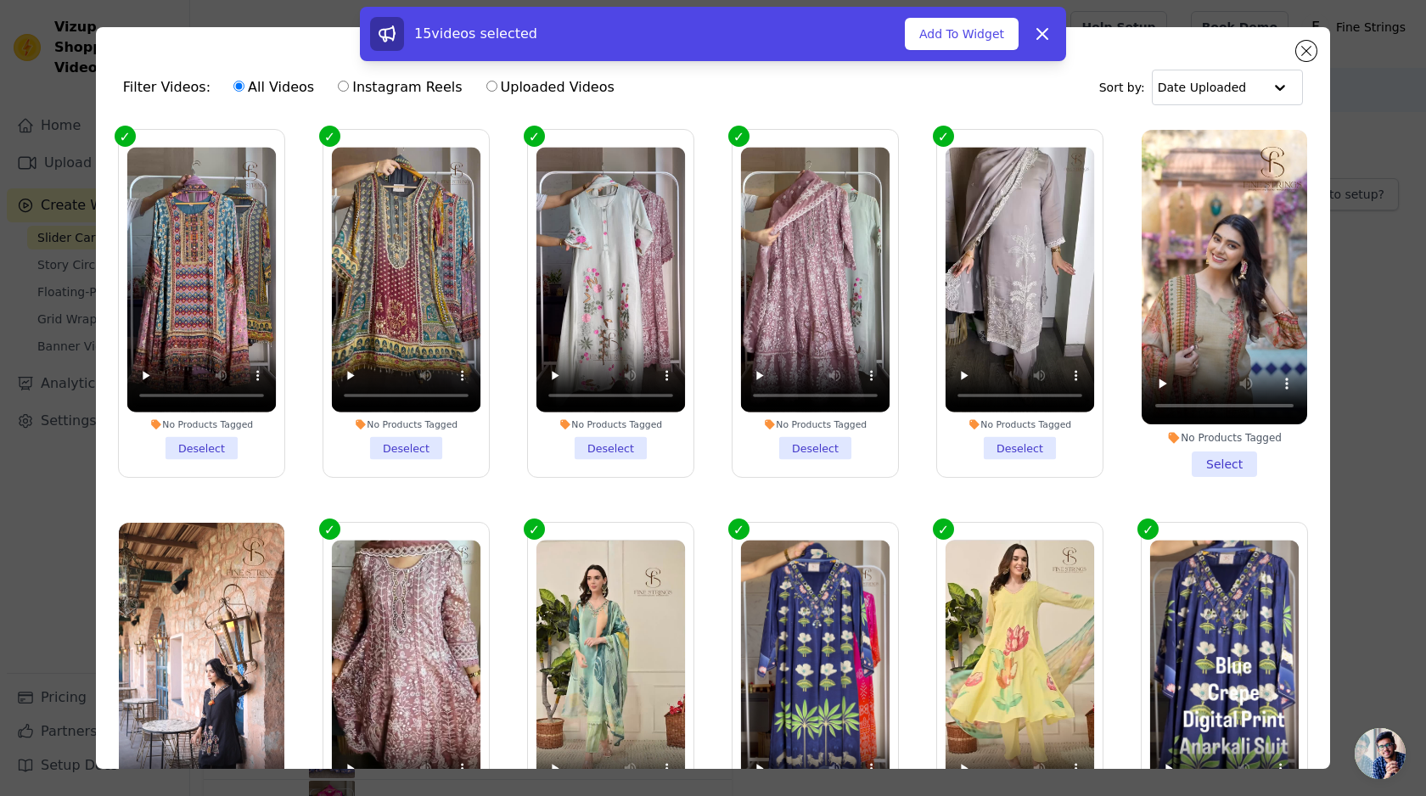
click at [1175, 445] on li "No Products Tagged Select" at bounding box center [1225, 303] width 166 height 347
click at [0, 0] on input "No Products Tagged Select" at bounding box center [0, 0] width 0 height 0
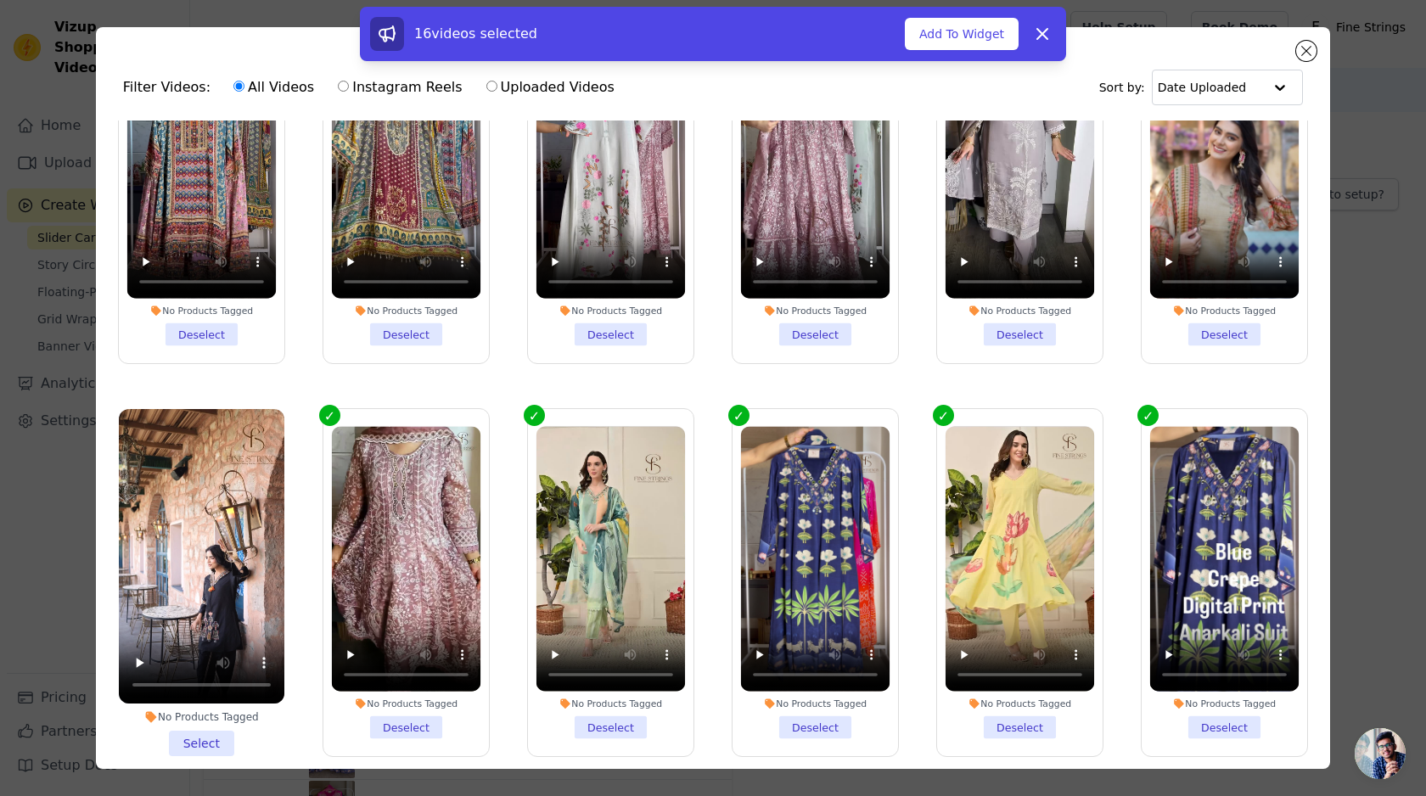
scroll to position [133, 0]
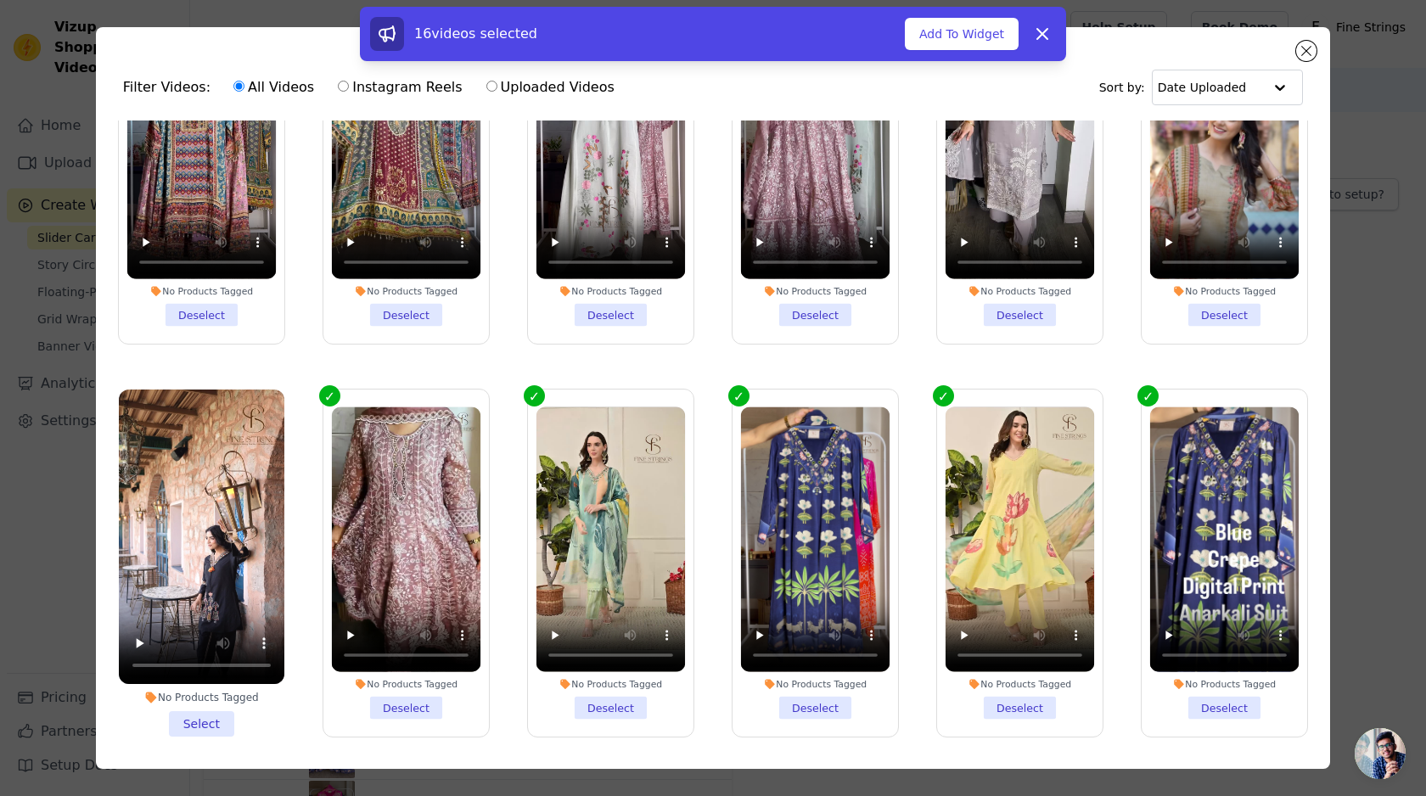
click at [210, 720] on li "No Products Tagged Select" at bounding box center [202, 563] width 166 height 347
click at [0, 0] on input "No Products Tagged Select" at bounding box center [0, 0] width 0 height 0
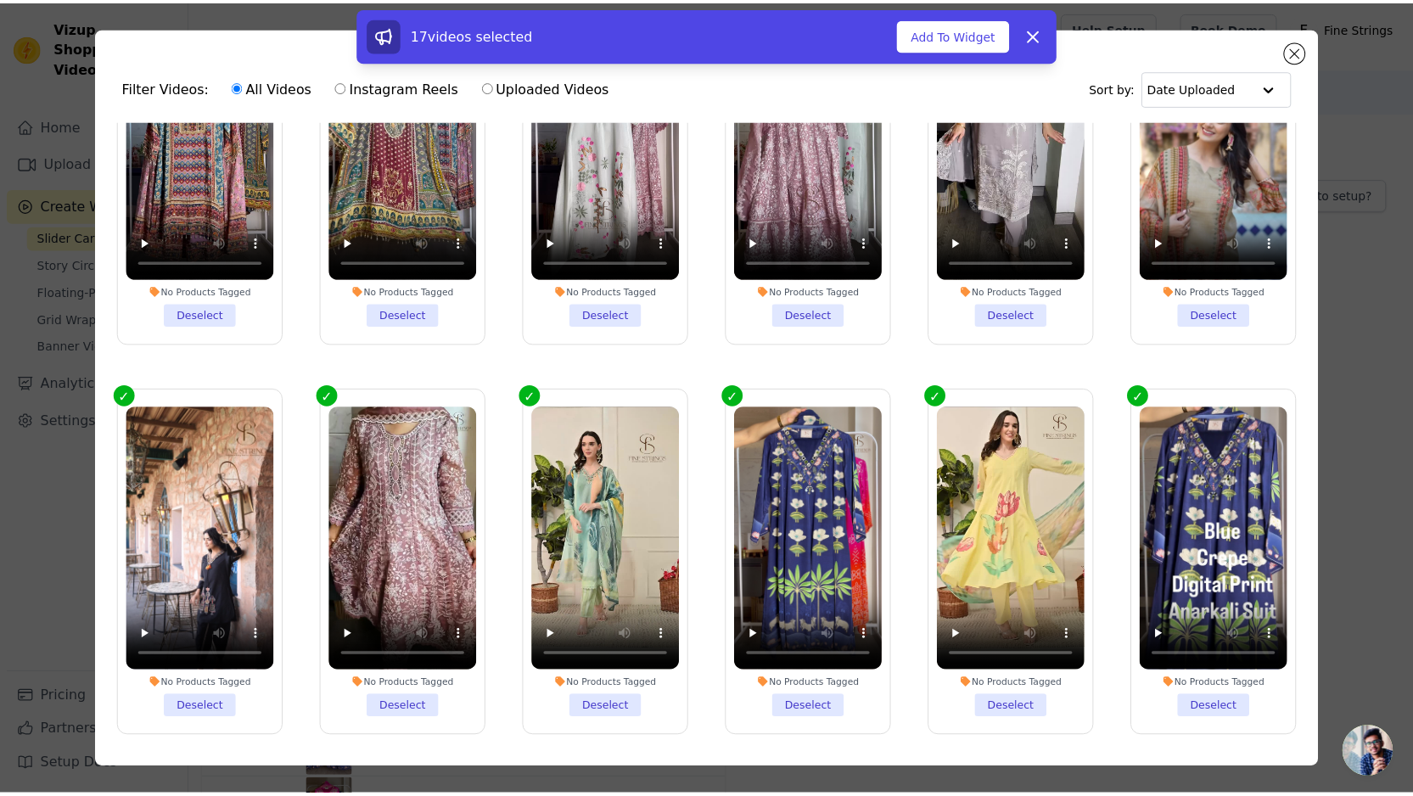
scroll to position [0, 0]
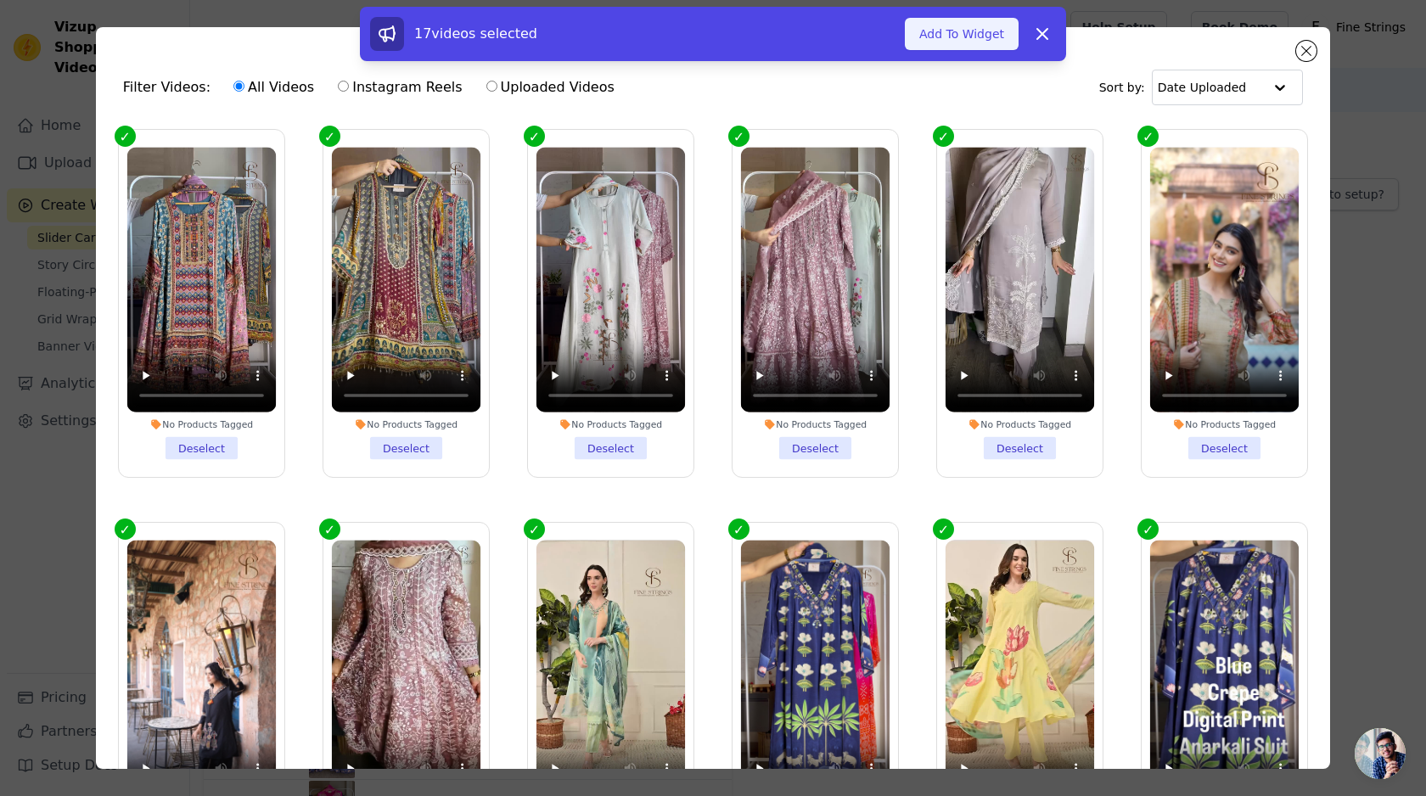
click at [954, 23] on button "Add To Widget" at bounding box center [962, 34] width 114 height 32
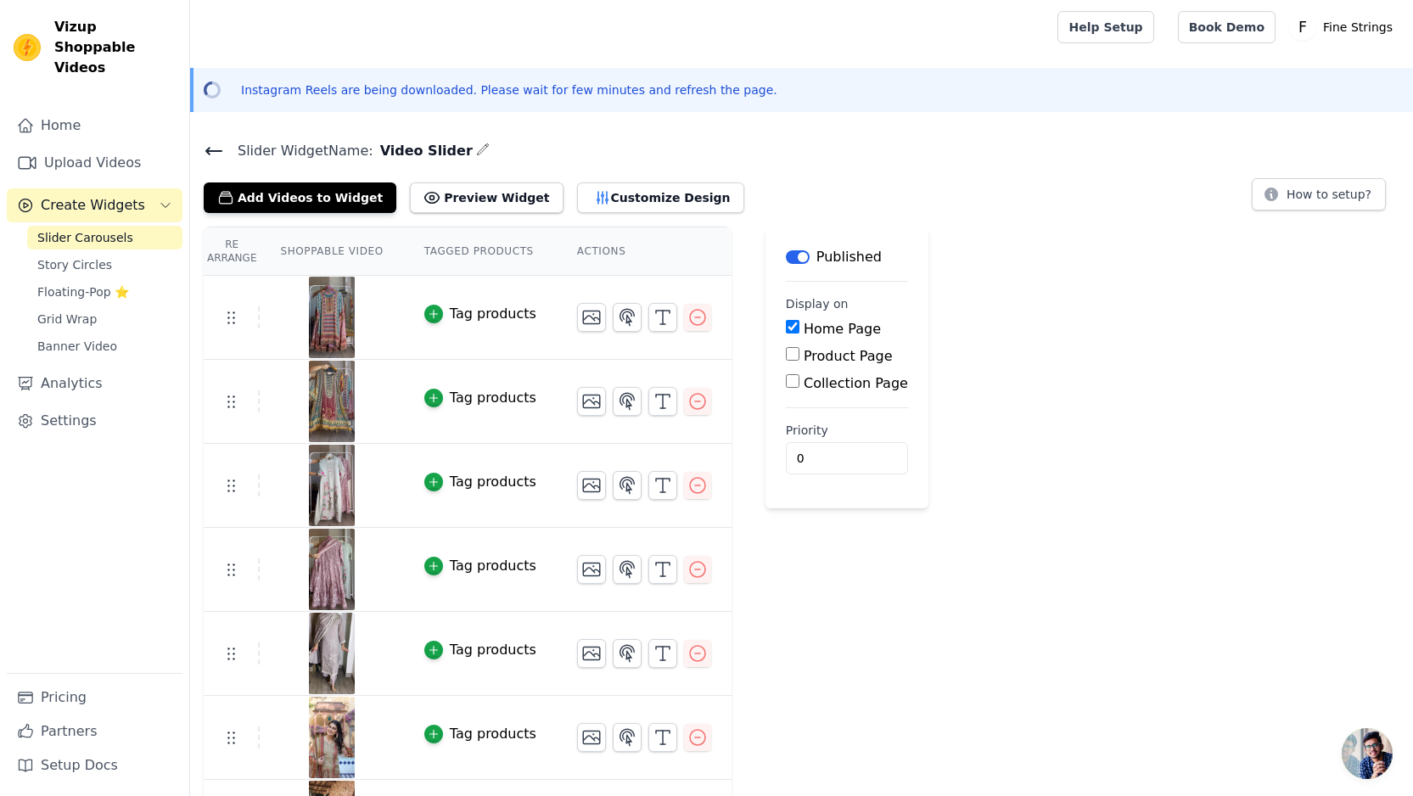
click at [582, 195] on button "Customize Design" at bounding box center [660, 197] width 167 height 31
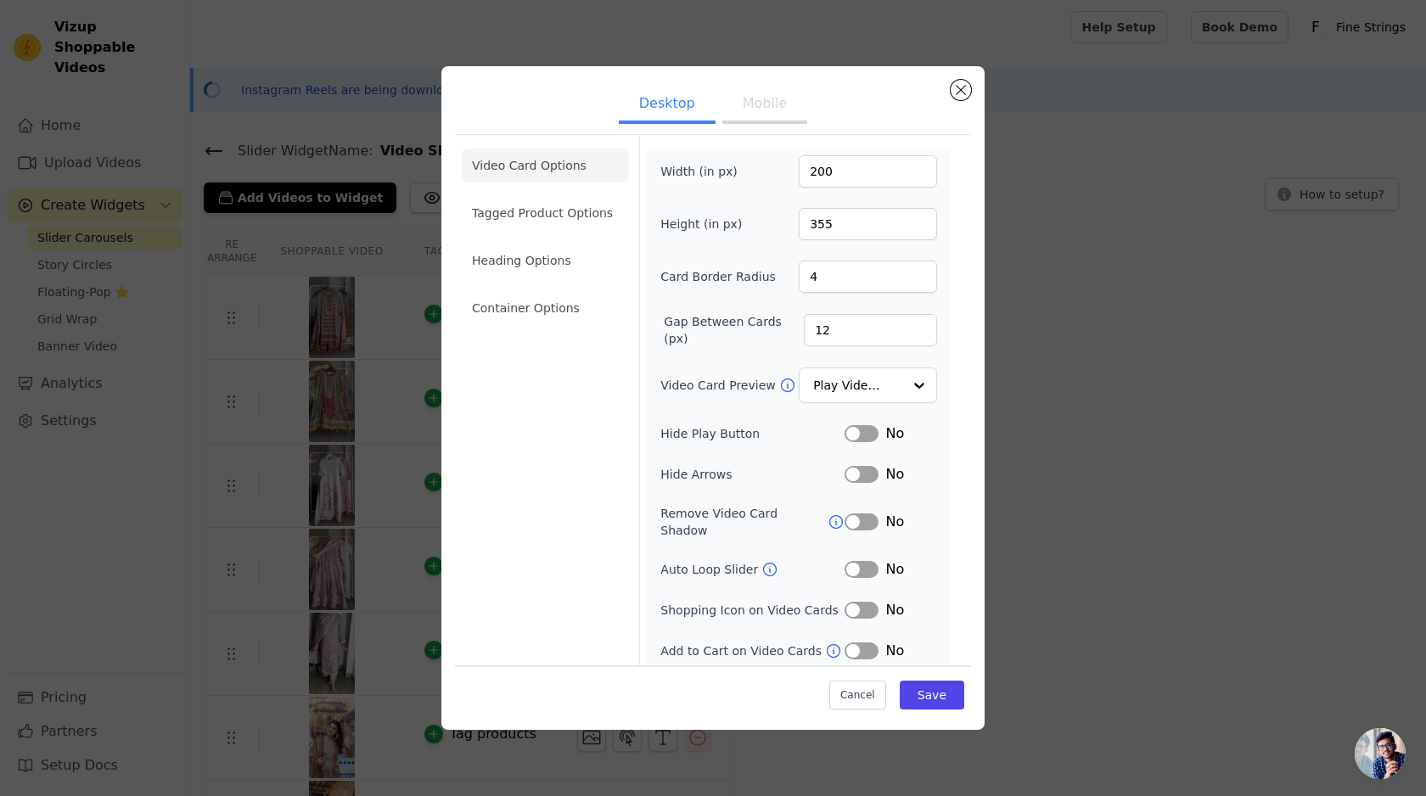
click at [865, 442] on button "Label" at bounding box center [862, 433] width 34 height 17
click at [865, 396] on input "Video Card Preview" at bounding box center [857, 386] width 87 height 34
click at [751, 403] on div "Video Card Preview Play Video In Loop" at bounding box center [798, 386] width 277 height 36
click at [924, 689] on button "Save" at bounding box center [932, 695] width 65 height 29
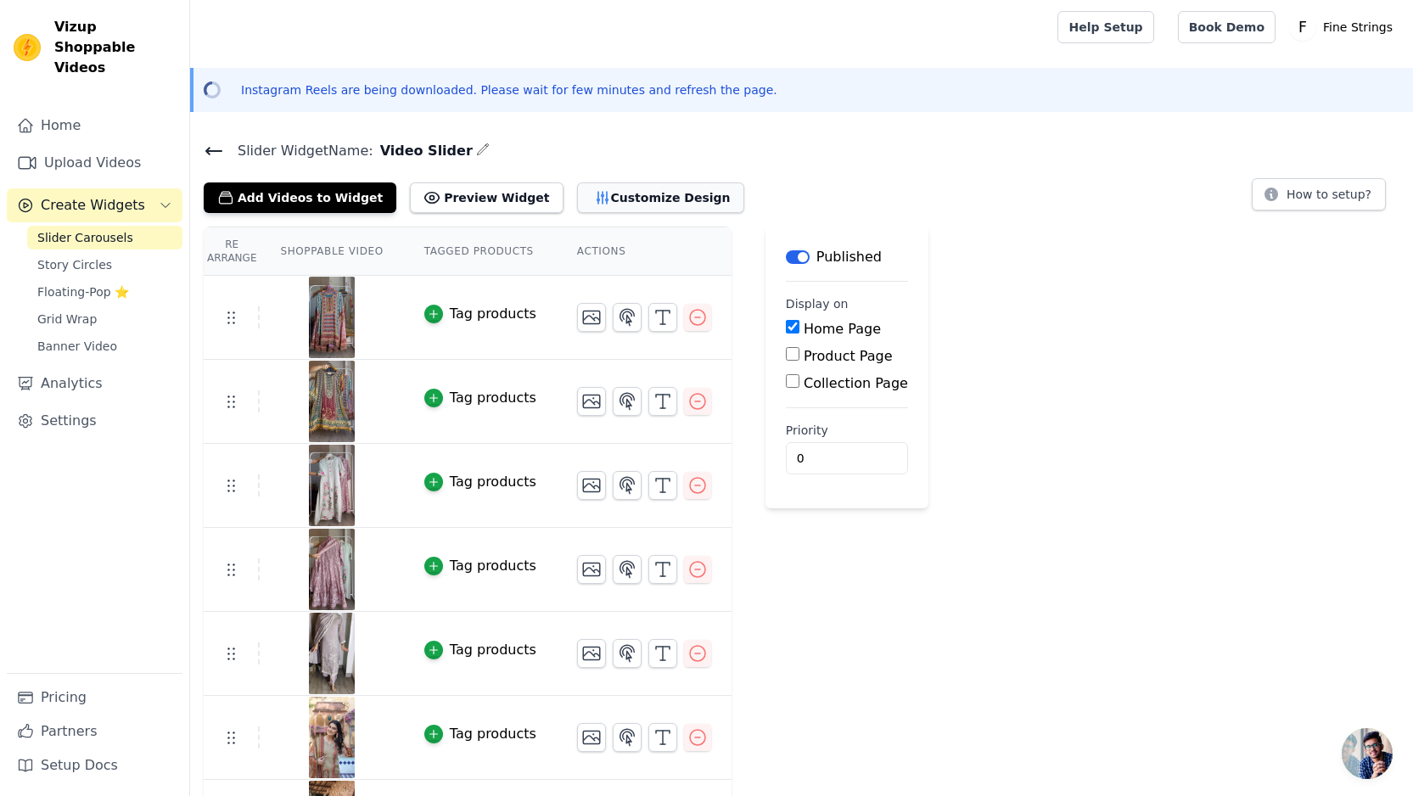
click at [660, 205] on button "Customize Design" at bounding box center [660, 197] width 167 height 31
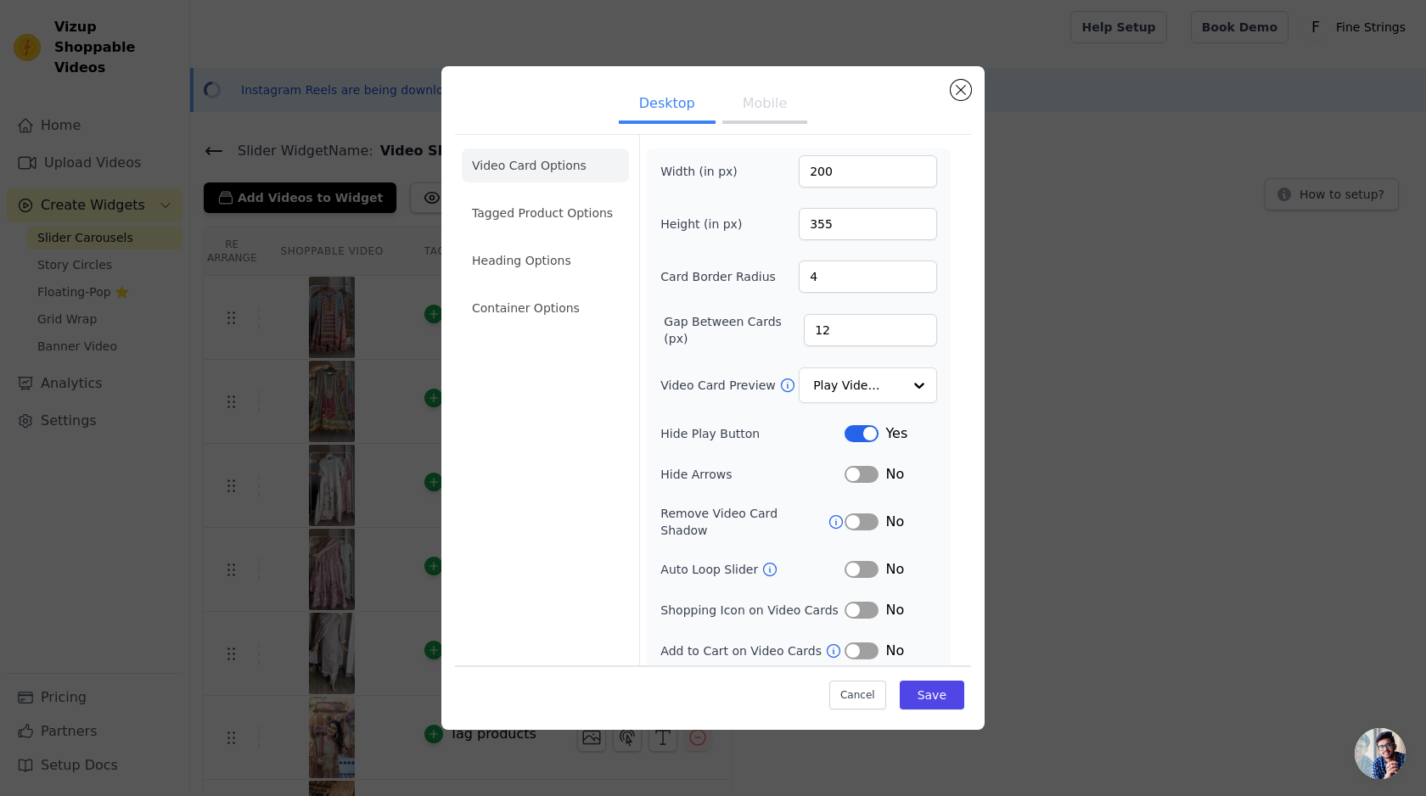
click at [870, 602] on button "Label" at bounding box center [862, 610] width 34 height 17
click at [859, 643] on button "Label" at bounding box center [862, 651] width 34 height 17
click at [912, 681] on button "Save" at bounding box center [932, 695] width 65 height 29
